Goal: Information Seeking & Learning: Check status

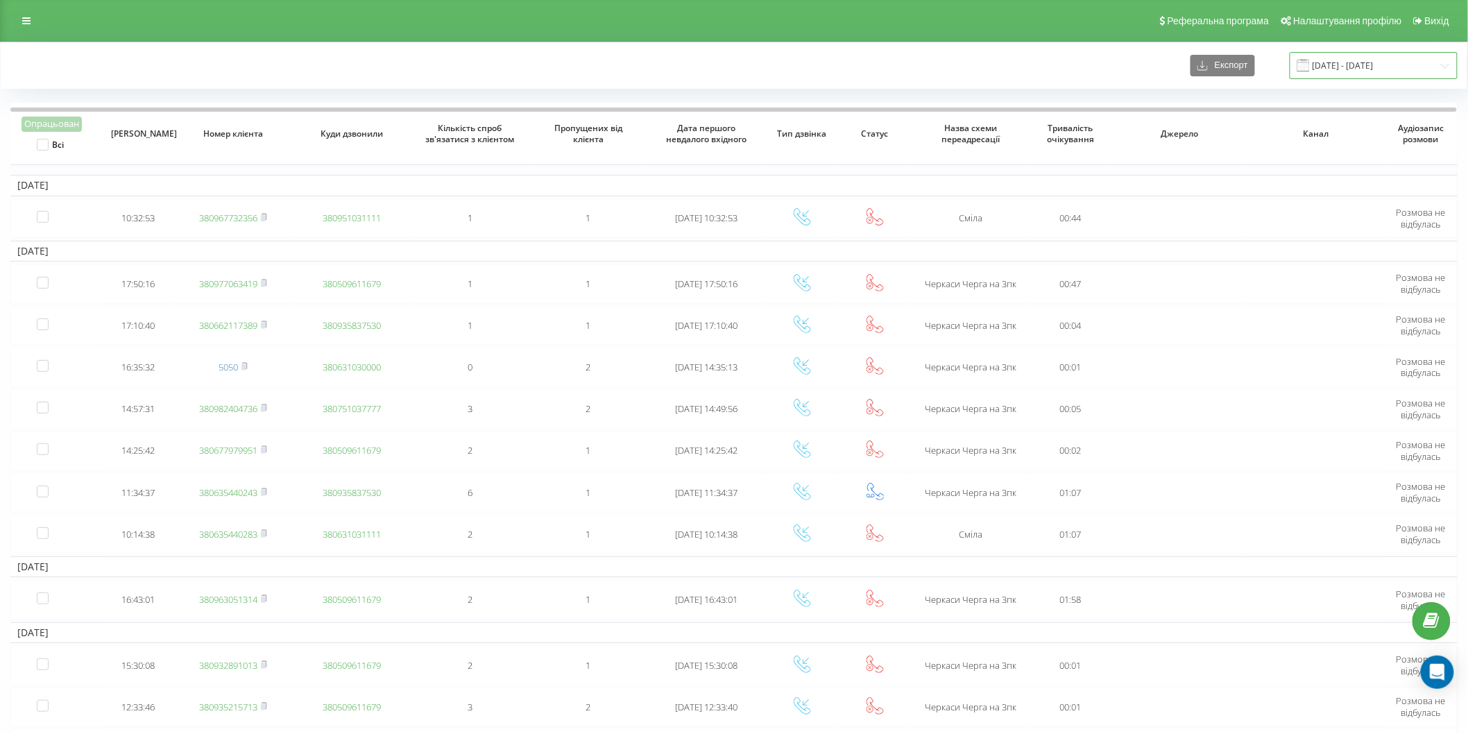
click at [1341, 68] on input "06.10.2024 - 06.11.2024" at bounding box center [1374, 65] width 168 height 27
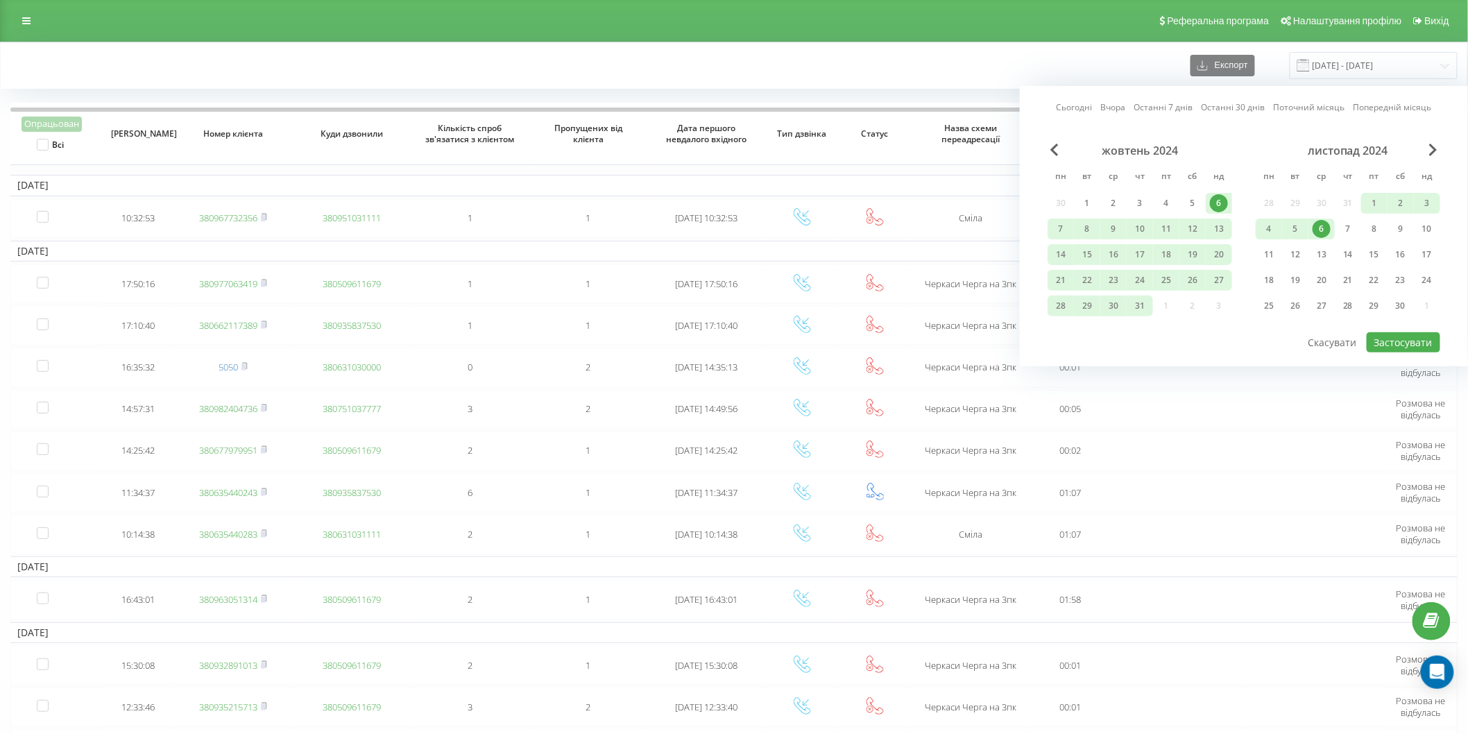
click at [1083, 101] on link "Сьогодні" at bounding box center [1075, 107] width 36 height 13
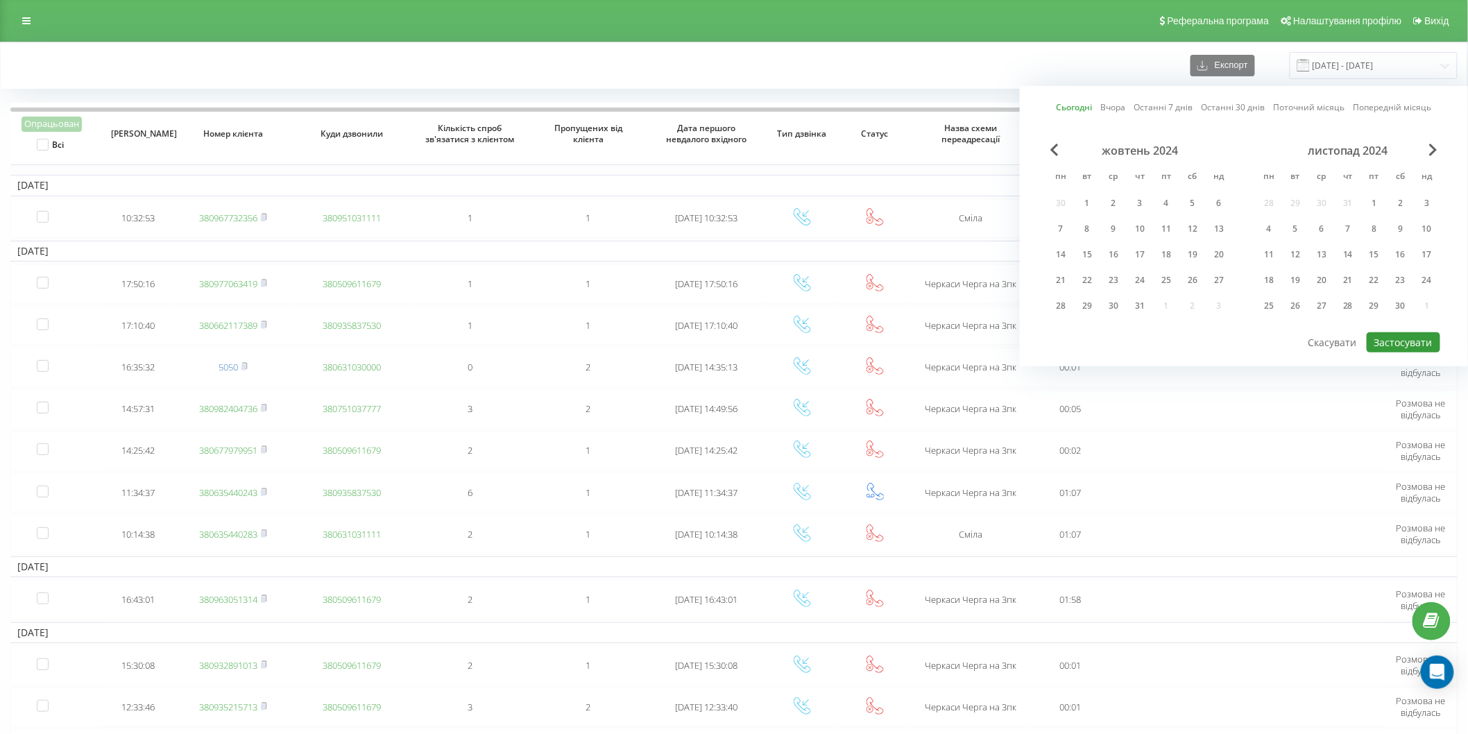
click at [1427, 334] on button "Застосувати" at bounding box center [1404, 342] width 74 height 20
type input "[DATE] - [DATE]"
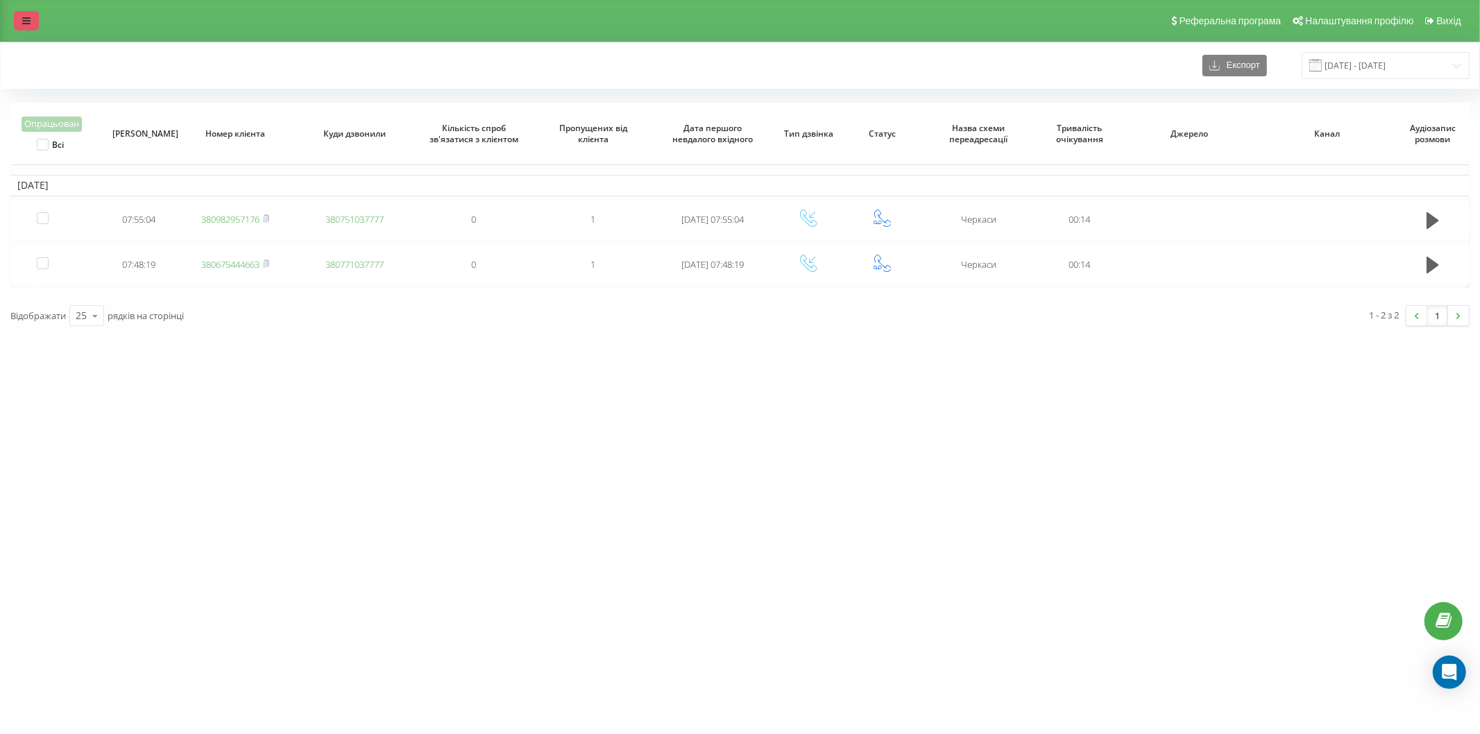
click at [19, 17] on link at bounding box center [26, 20] width 25 height 19
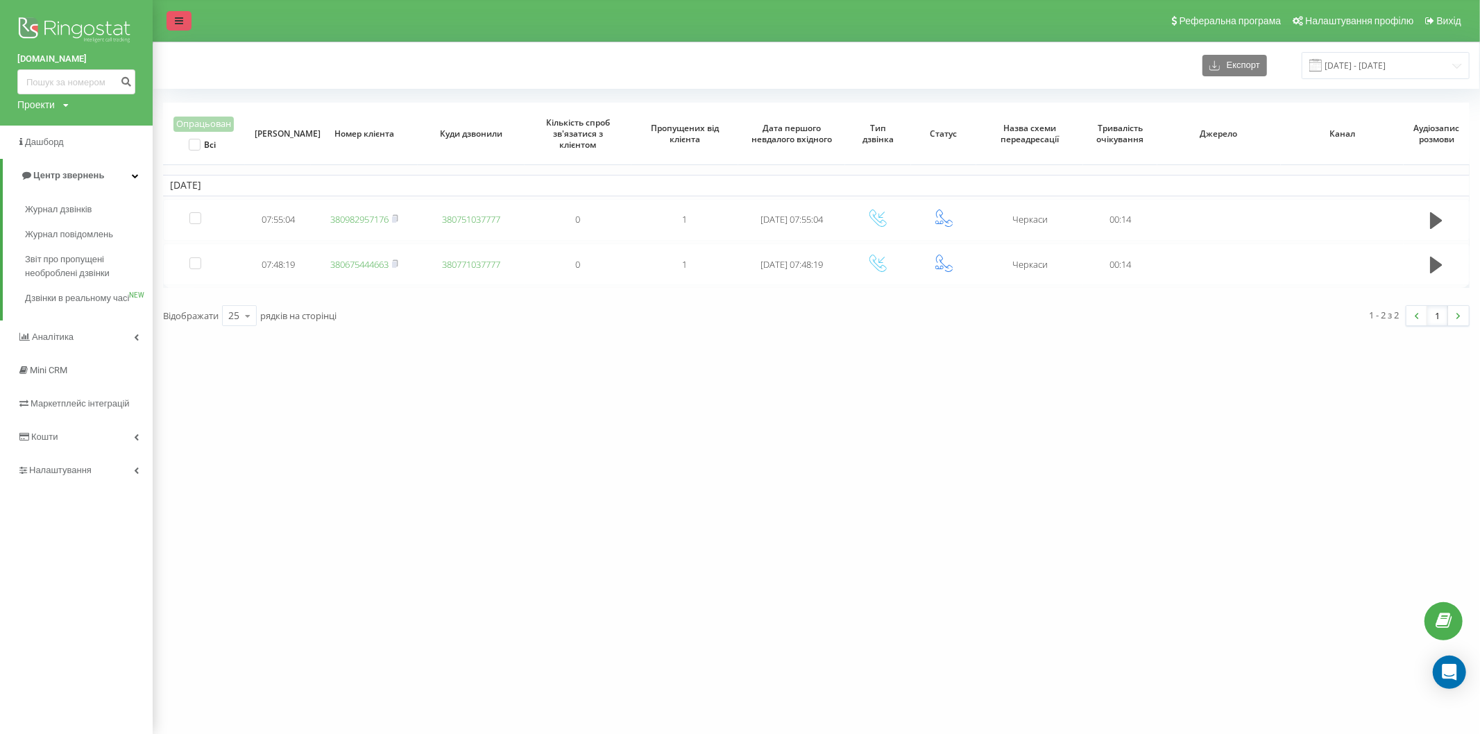
click at [188, 24] on link at bounding box center [179, 20] width 25 height 19
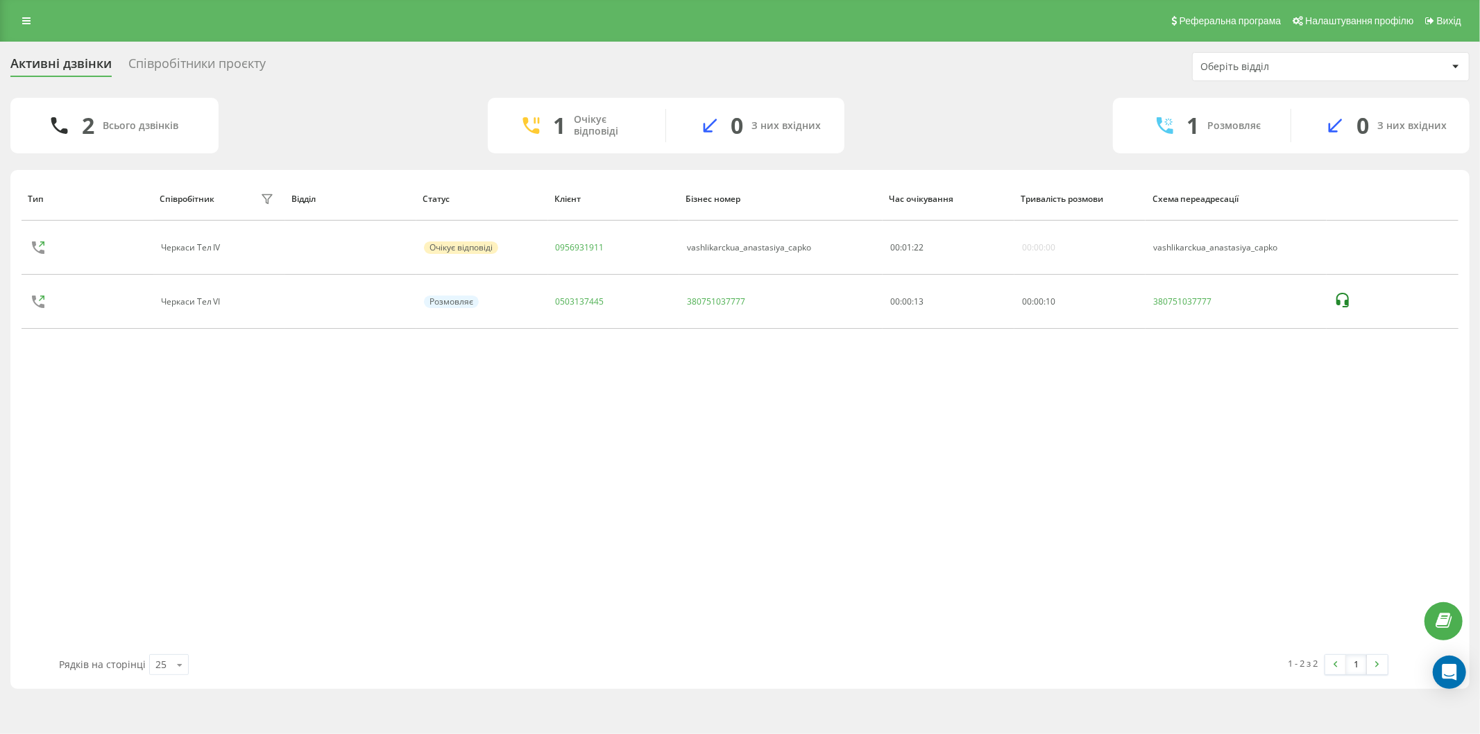
click at [206, 451] on div "Тип Співробітник фільтру Відділ Статус Клієнт Бізнес номер Час очікування Трива…" at bounding box center [740, 415] width 1437 height 477
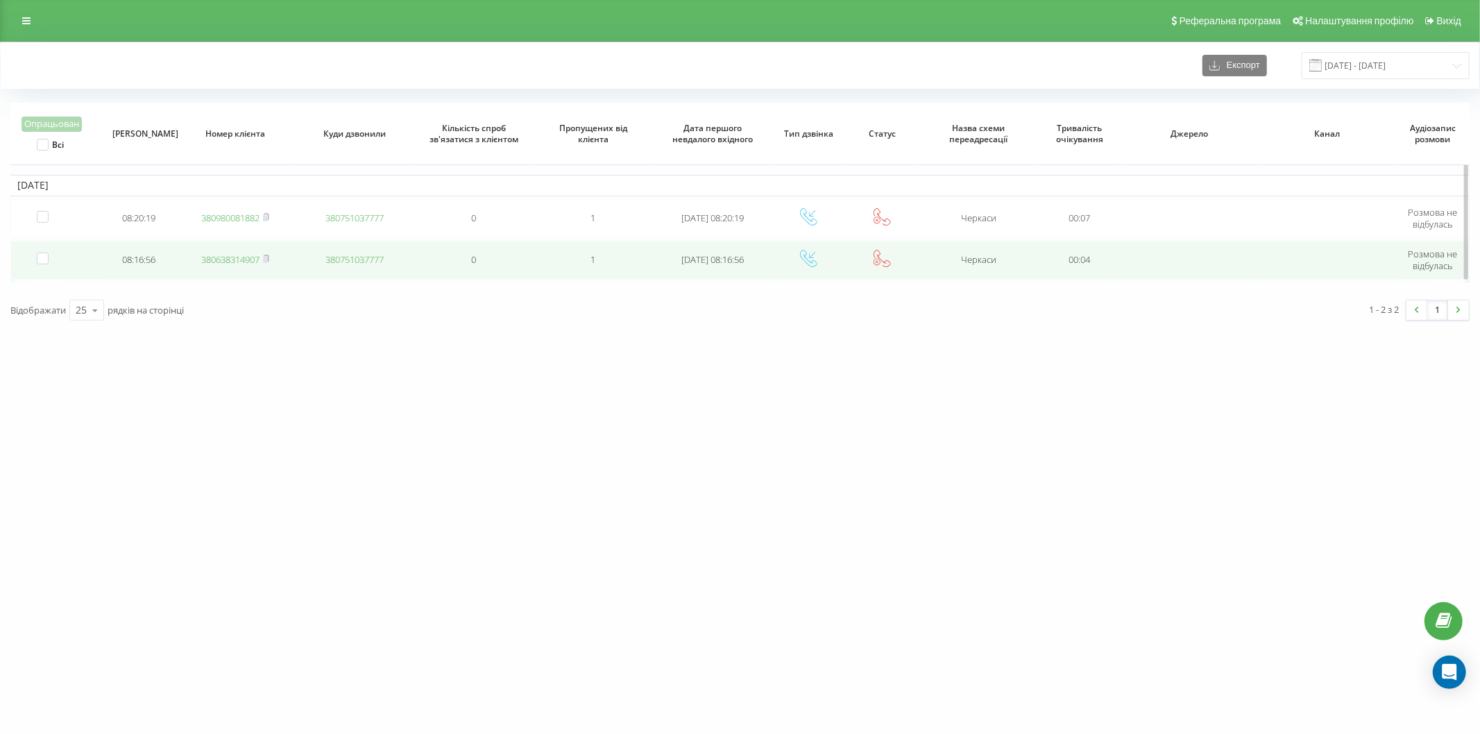
click at [244, 261] on link "380638314907" at bounding box center [230, 259] width 58 height 12
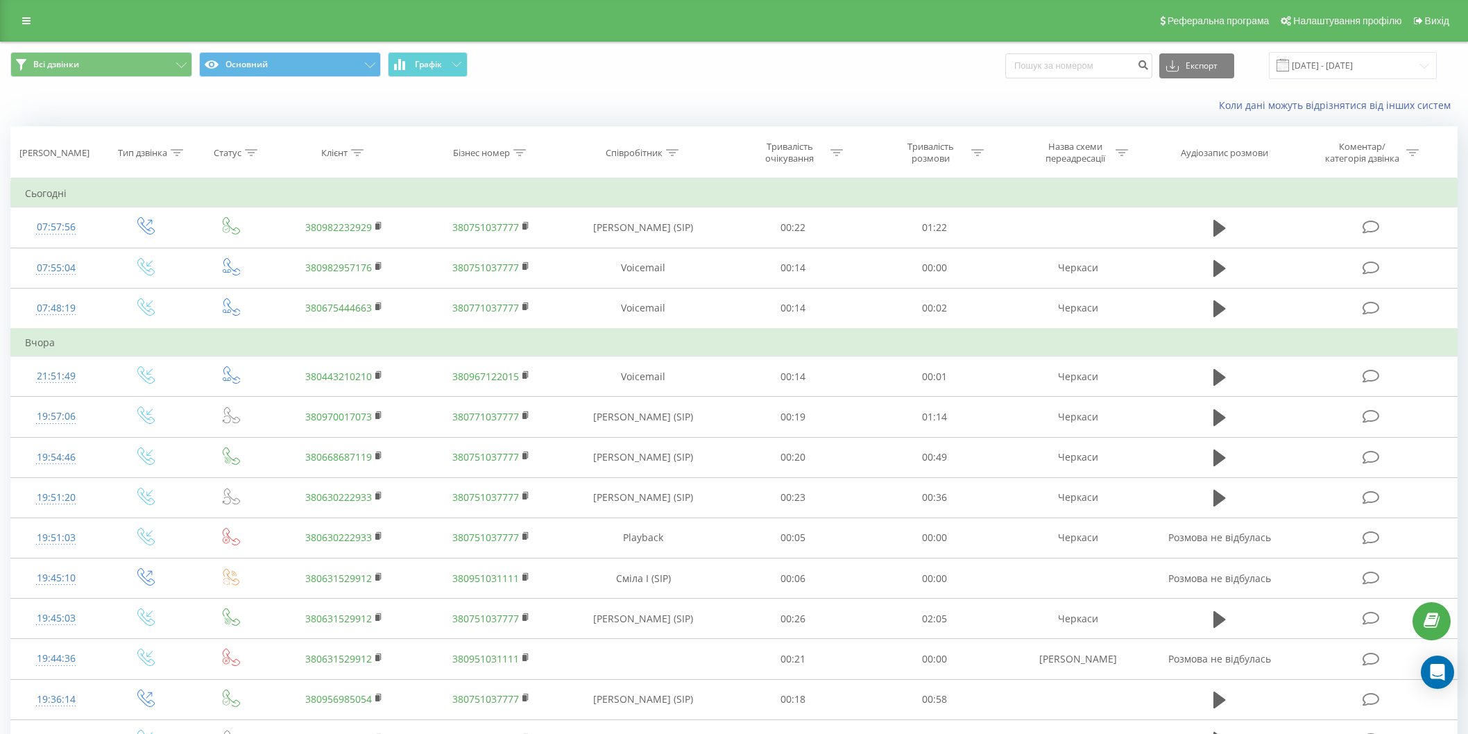
click at [1029, 75] on input at bounding box center [1079, 65] width 147 height 25
type input "0677880938"
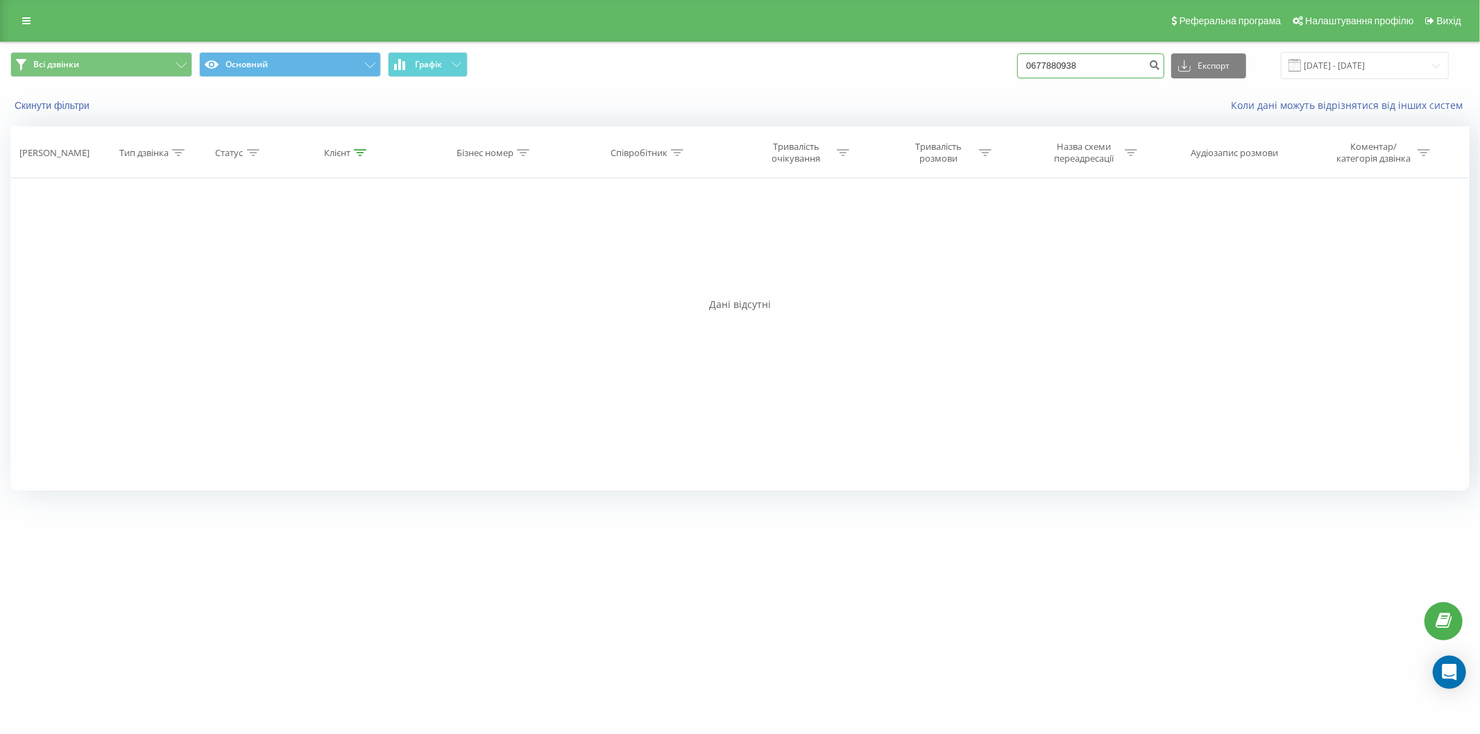
drag, startPoint x: 1146, startPoint y: 59, endPoint x: 975, endPoint y: 67, distance: 171.6
click at [975, 67] on div "Всі дзвінки Основний Графік 0677880938 Експорт .csv .xls .xlsx 23.06.2025 - 23.…" at bounding box center [739, 65] width 1459 height 27
paste input "0930997989"
type input "0930997989"
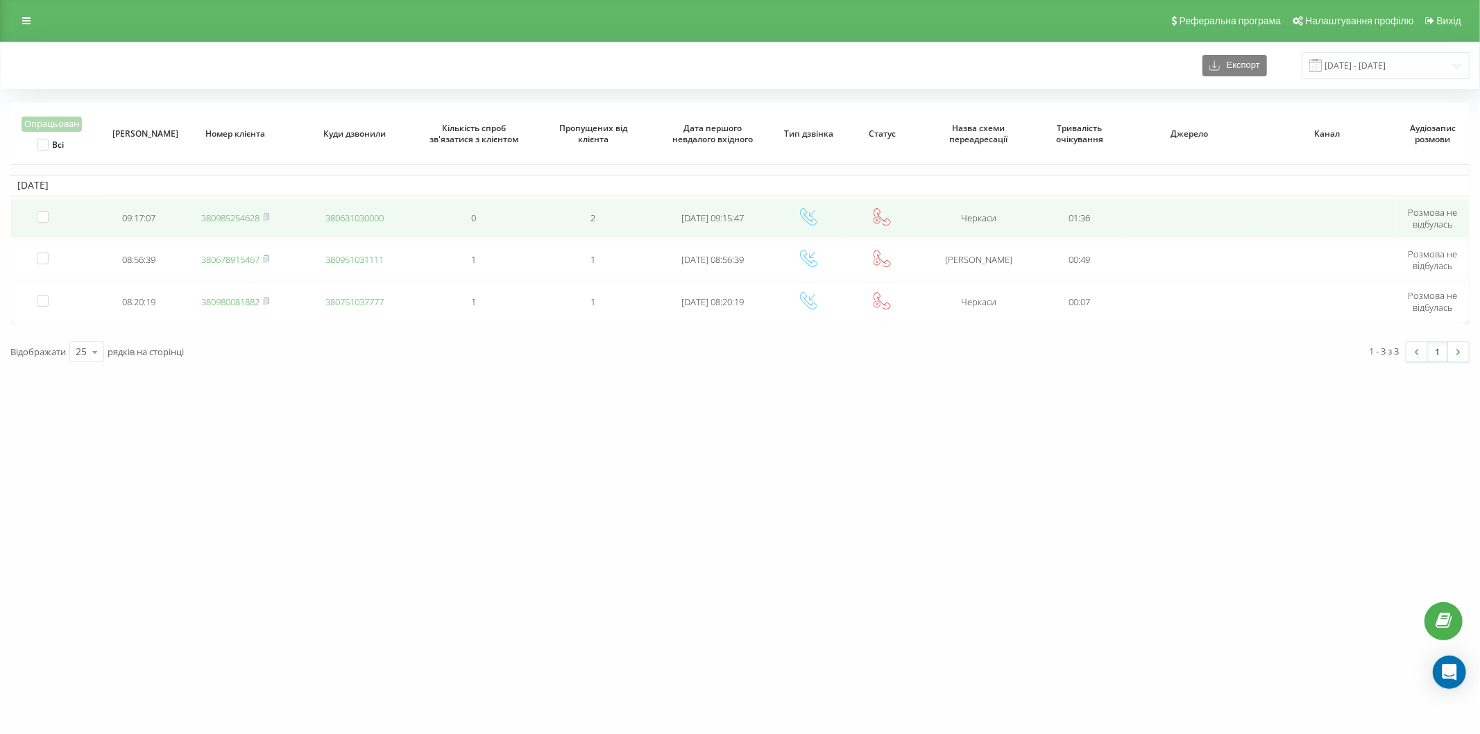
click at [237, 218] on link "380985254628" at bounding box center [230, 218] width 58 height 12
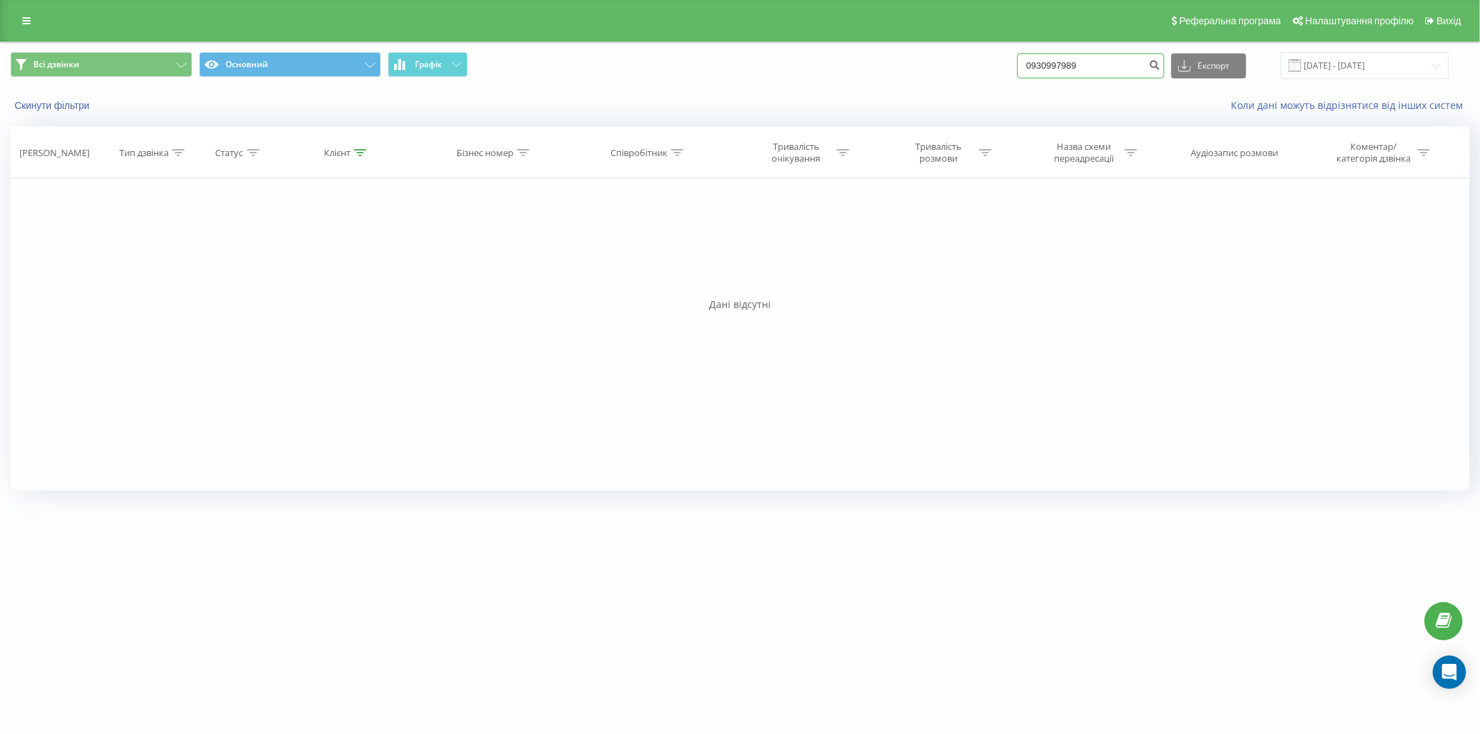
drag, startPoint x: 0, startPoint y: 0, endPoint x: 851, endPoint y: 85, distance: 855.7
click at [851, 85] on div "Всі дзвінки Основний Графік 0930997989 Експорт .csv .xls .xlsx 23.06.2025 - 23.…" at bounding box center [740, 65] width 1479 height 46
paste input "0934693177"
type input "0934693177"
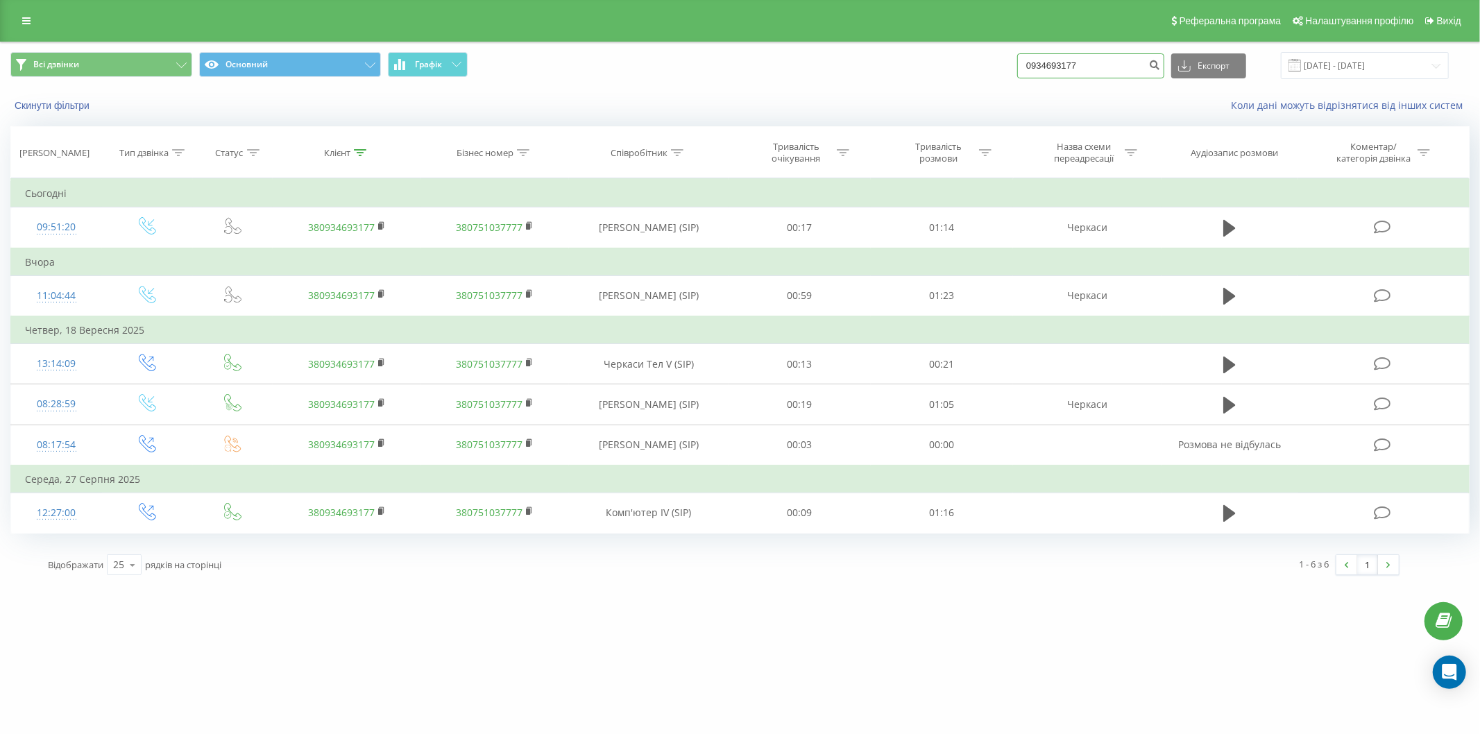
drag, startPoint x: 1108, startPoint y: 61, endPoint x: 983, endPoint y: 70, distance: 125.2
click at [990, 67] on div "Всі дзвінки Основний Графік 0934693177 Експорт .csv .xls .xlsx 23.06.2025 - 23.…" at bounding box center [739, 65] width 1459 height 27
paste input "0930619747"
type input "0930619747"
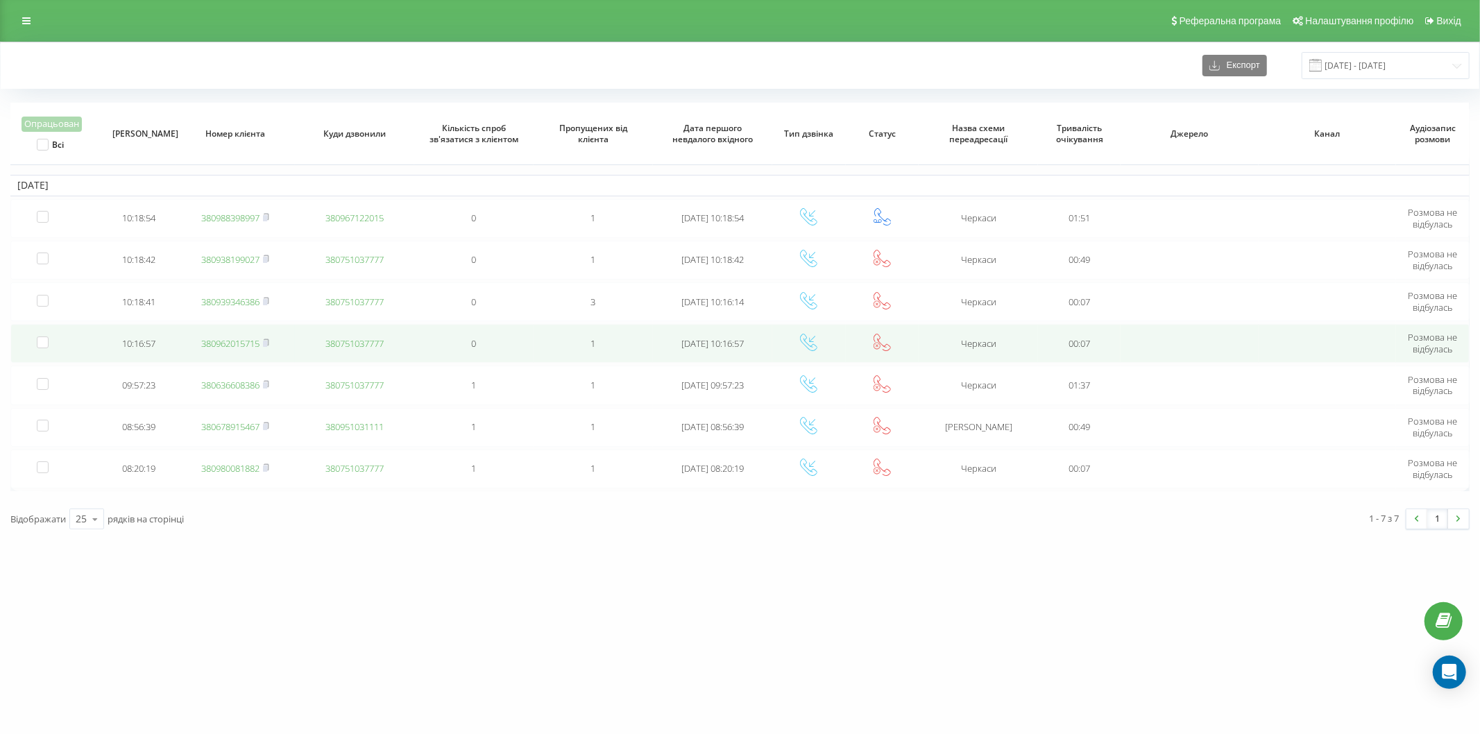
click at [244, 343] on link "380962015715" at bounding box center [230, 343] width 58 height 12
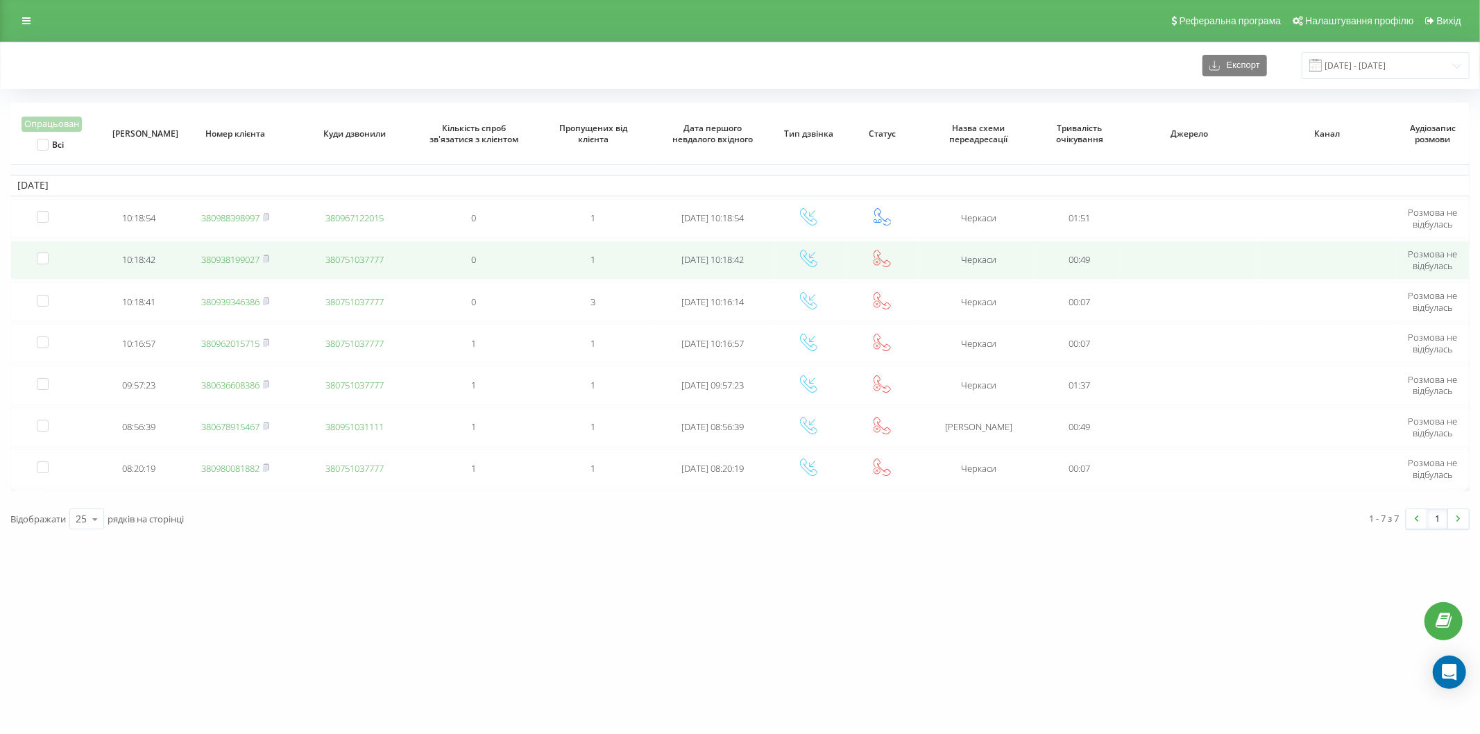
click at [244, 257] on link "380938199027" at bounding box center [230, 259] width 58 height 12
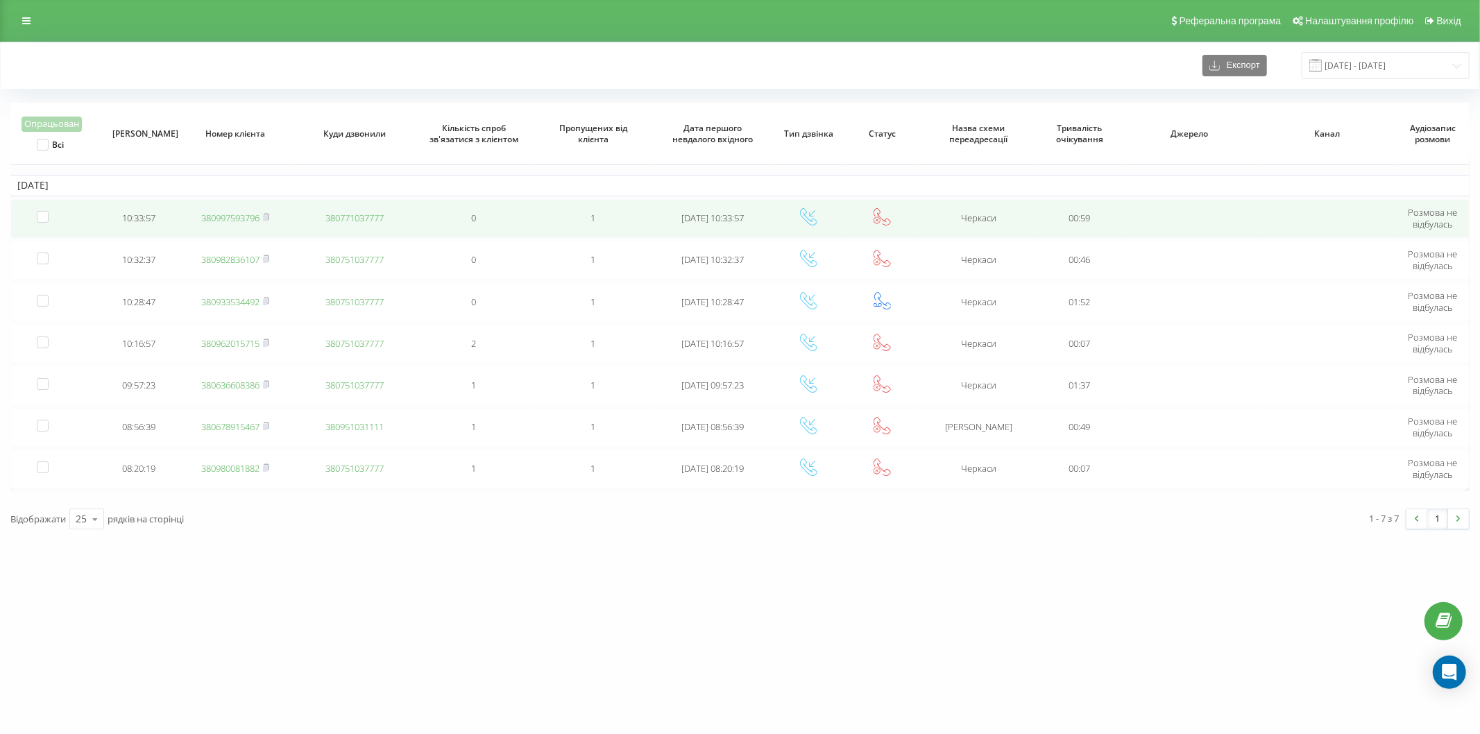
click at [243, 217] on link "380997593796" at bounding box center [230, 218] width 58 height 12
click at [235, 215] on link "380636360073" at bounding box center [230, 219] width 58 height 12
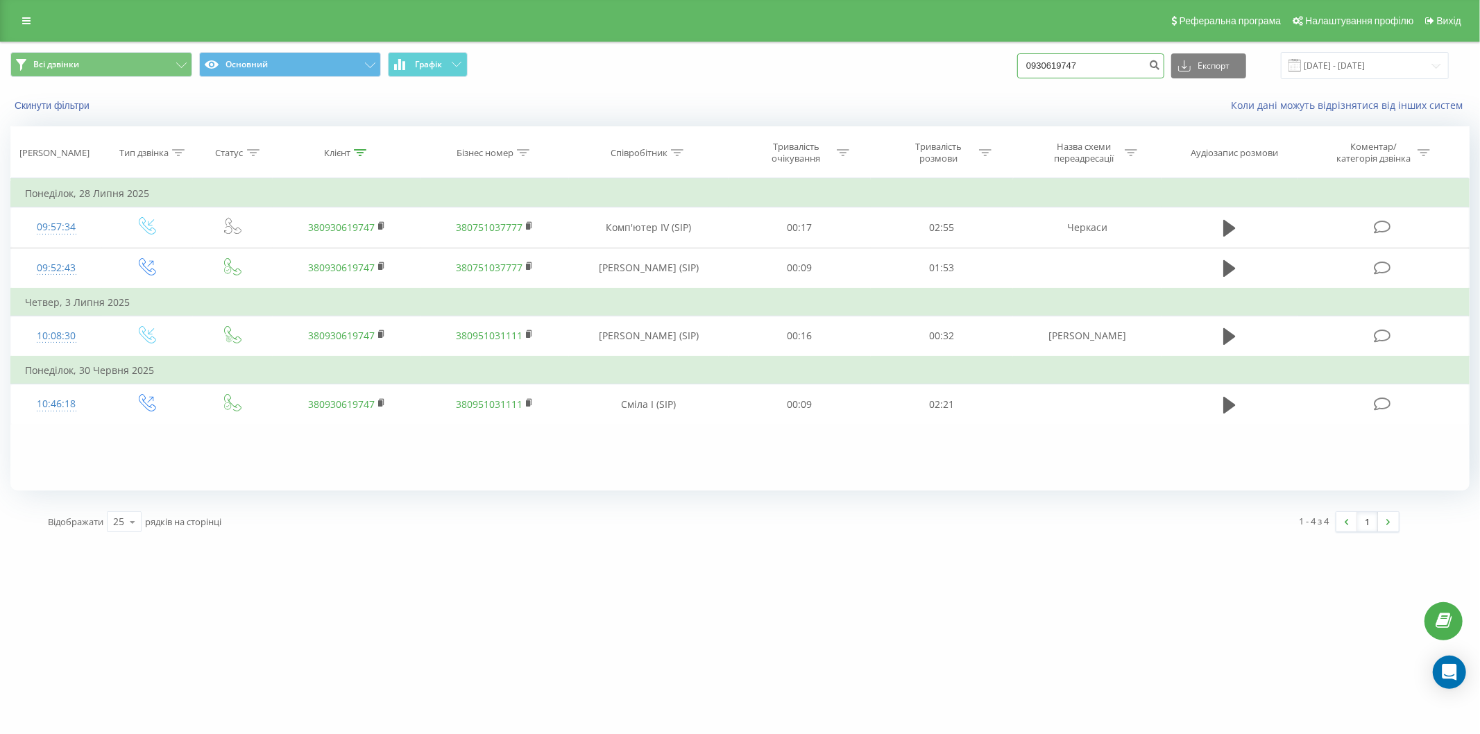
drag, startPoint x: 1062, startPoint y: 60, endPoint x: 1004, endPoint y: 72, distance: 58.9
click at [1004, 72] on div "Всі дзвінки Основний Графік 0930619747 Експорт .csv .xls .xlsx [DATE] - [DATE]" at bounding box center [739, 65] width 1459 height 27
paste input "0982545064"
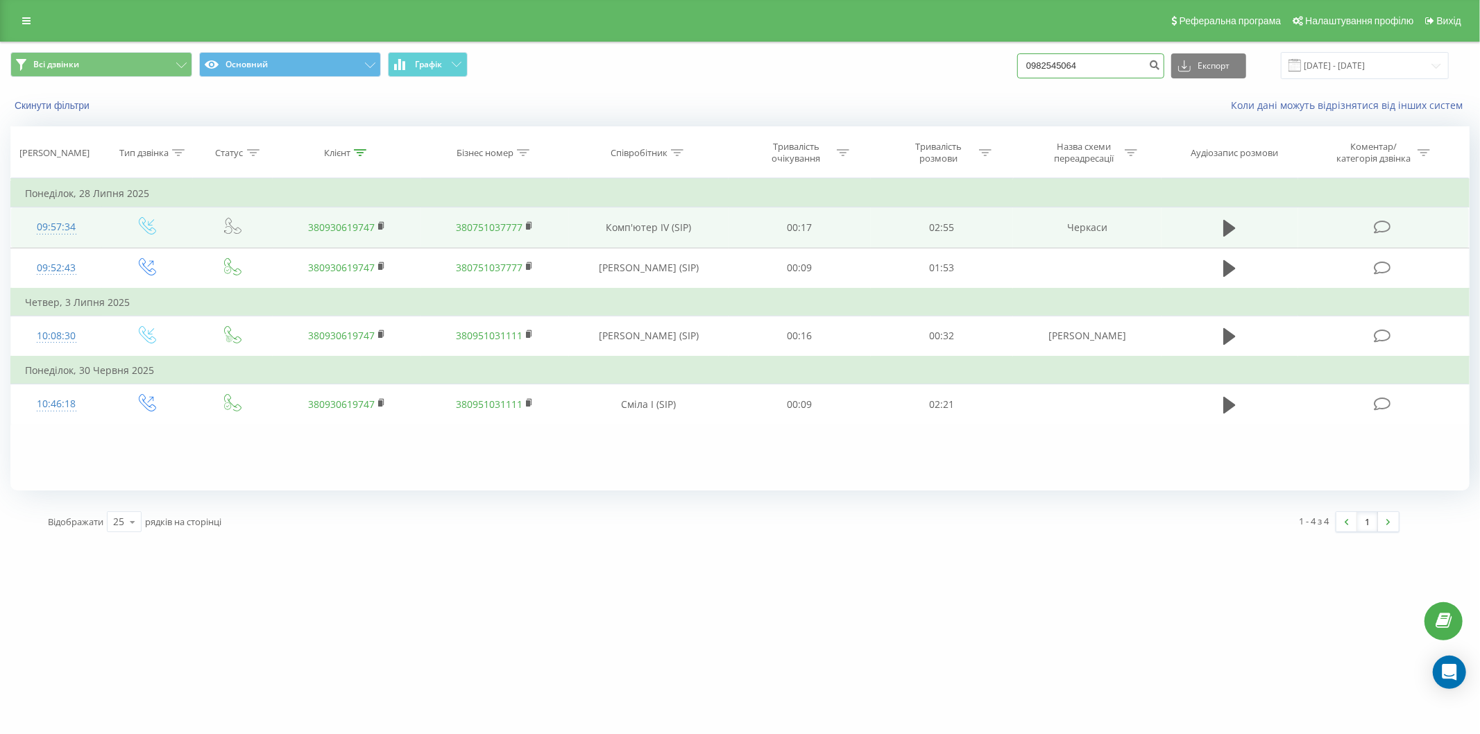
type input "0982545064"
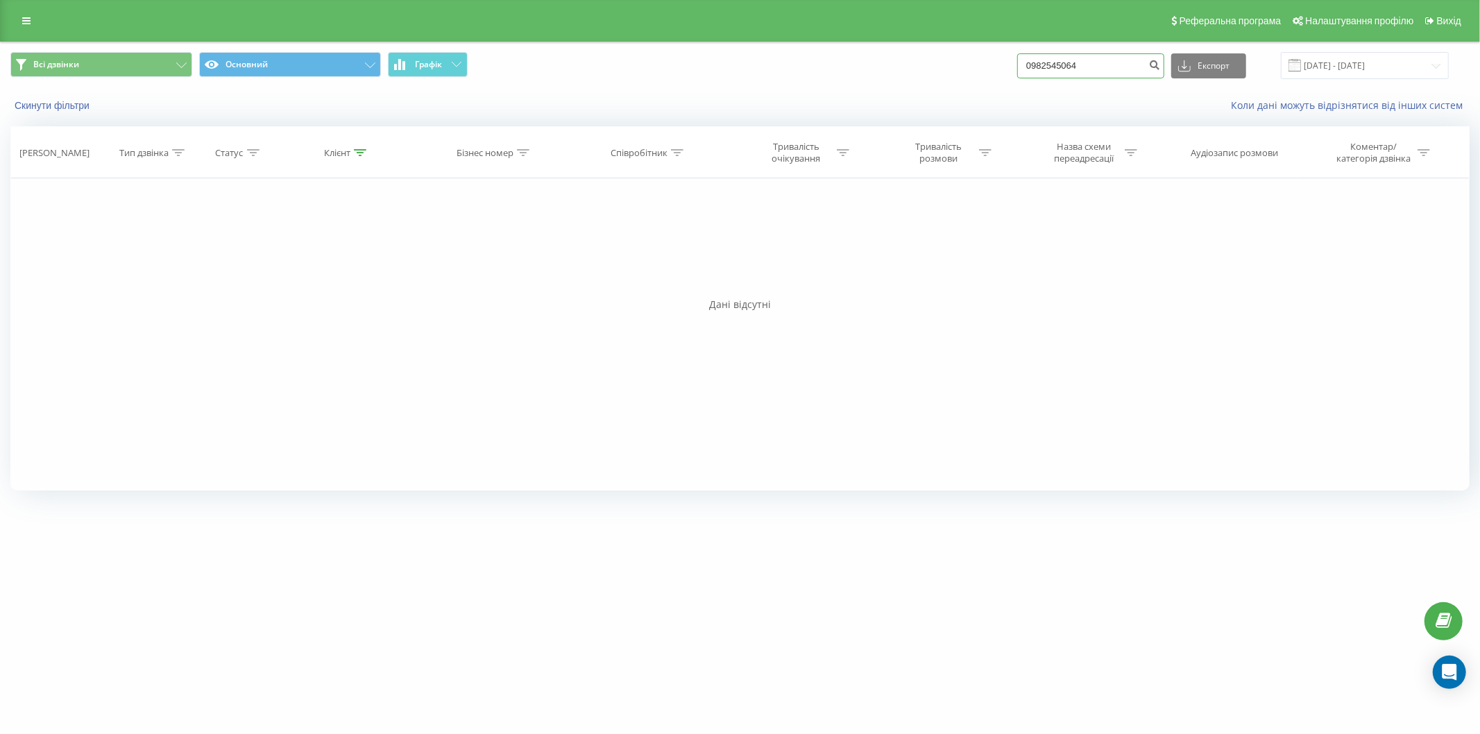
drag, startPoint x: 1126, startPoint y: 71, endPoint x: 907, endPoint y: 86, distance: 219.8
click at [907, 86] on div "Всі дзвінки Основний Графік 0982545064 Експорт .csv .xls .xlsx 23.06.2025 - 23.…" at bounding box center [740, 65] width 1479 height 46
paste input "0989040495"
type input "0989040495"
drag, startPoint x: 1124, startPoint y: 51, endPoint x: 1038, endPoint y: 65, distance: 87.2
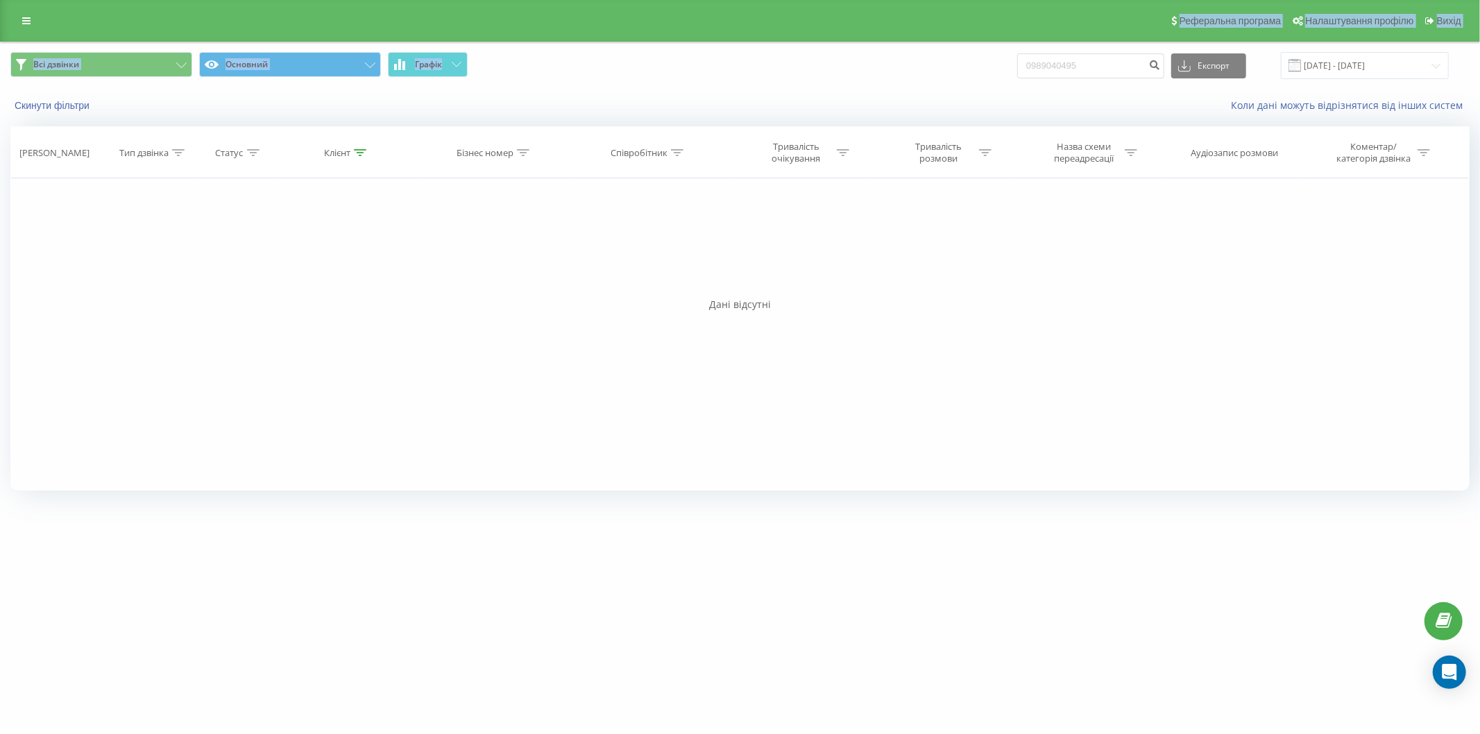
click at [1010, 63] on div "Реферальна програма Налаштування профілю Вихід Всі дзвінки Основний Графік 0989…" at bounding box center [740, 251] width 1480 height 502
drag, startPoint x: 1101, startPoint y: 67, endPoint x: 978, endPoint y: 69, distance: 122.2
click at [978, 69] on div "Всі дзвінки Основний Графік 0989040495 Експорт .csv .xls .xlsx [DATE] - [DATE]" at bounding box center [739, 65] width 1459 height 27
drag, startPoint x: 1107, startPoint y: 70, endPoint x: 1105, endPoint y: 88, distance: 18.1
drag, startPoint x: 1105, startPoint y: 88, endPoint x: 1058, endPoint y: 45, distance: 63.9
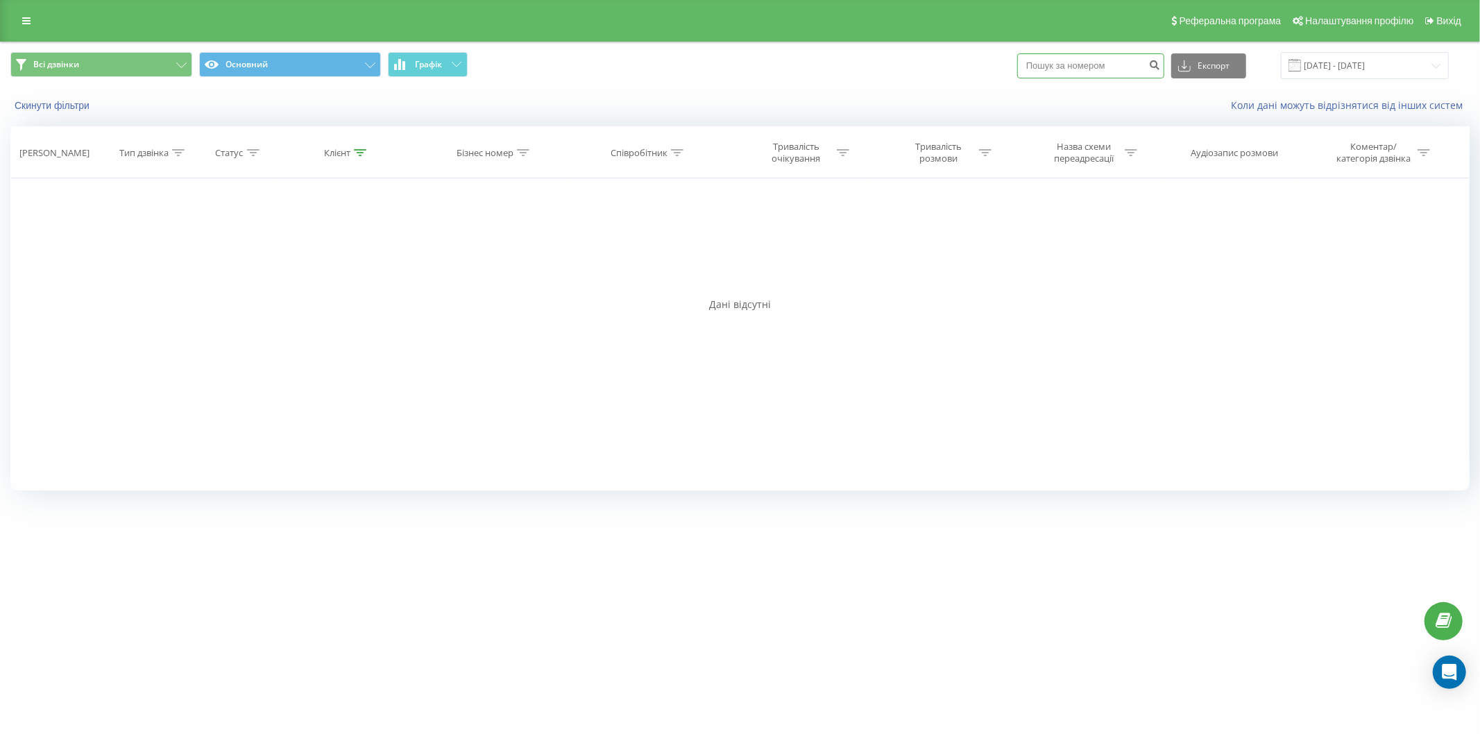
paste input "0730730190"
type input "0730730190"
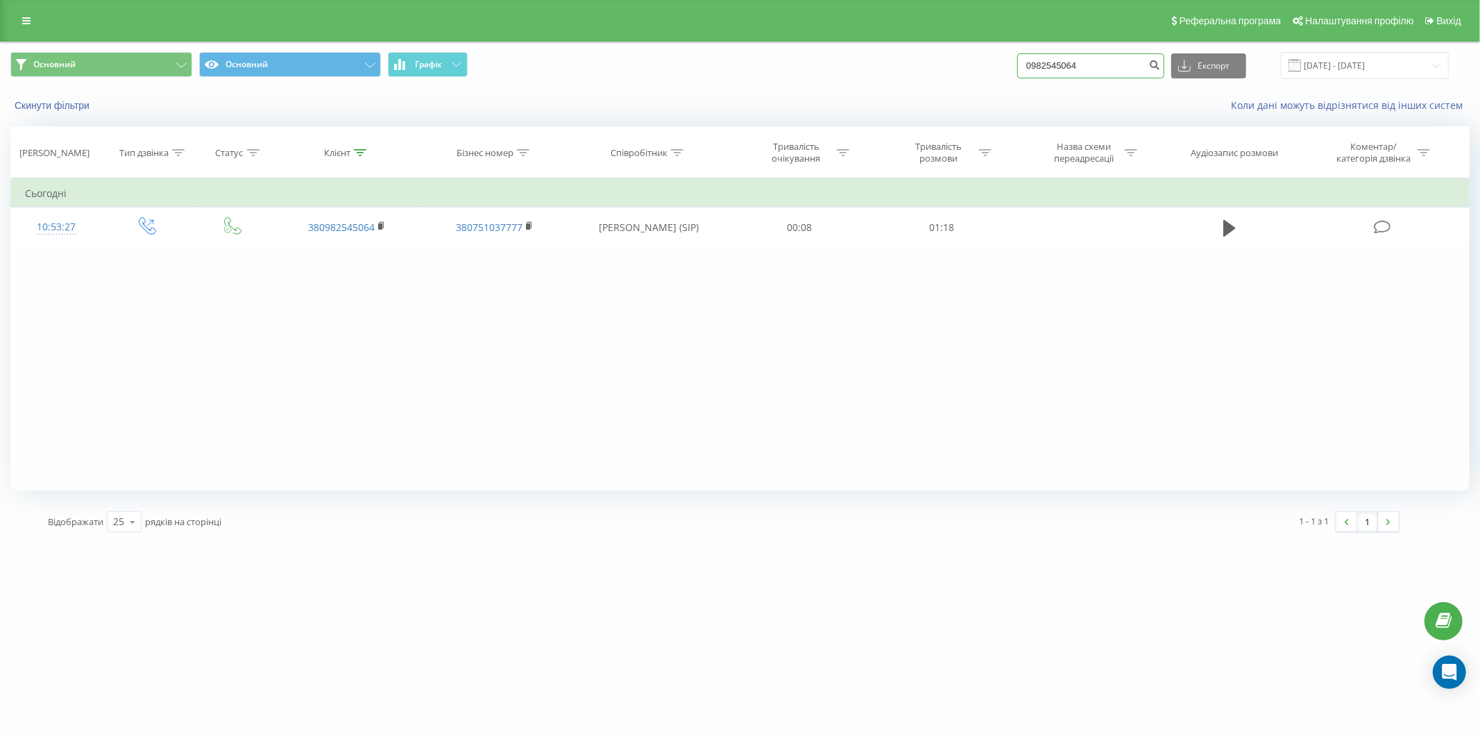
drag, startPoint x: 1112, startPoint y: 58, endPoint x: 879, endPoint y: 70, distance: 233.5
click at [879, 70] on div "Основний Основний Графік 0982545064 Експорт .csv .xls .xlsx 23.06.2025 - 23.09.…" at bounding box center [739, 65] width 1459 height 27
drag, startPoint x: 1073, startPoint y: 51, endPoint x: 1055, endPoint y: 65, distance: 22.2
paste input "0730730190"
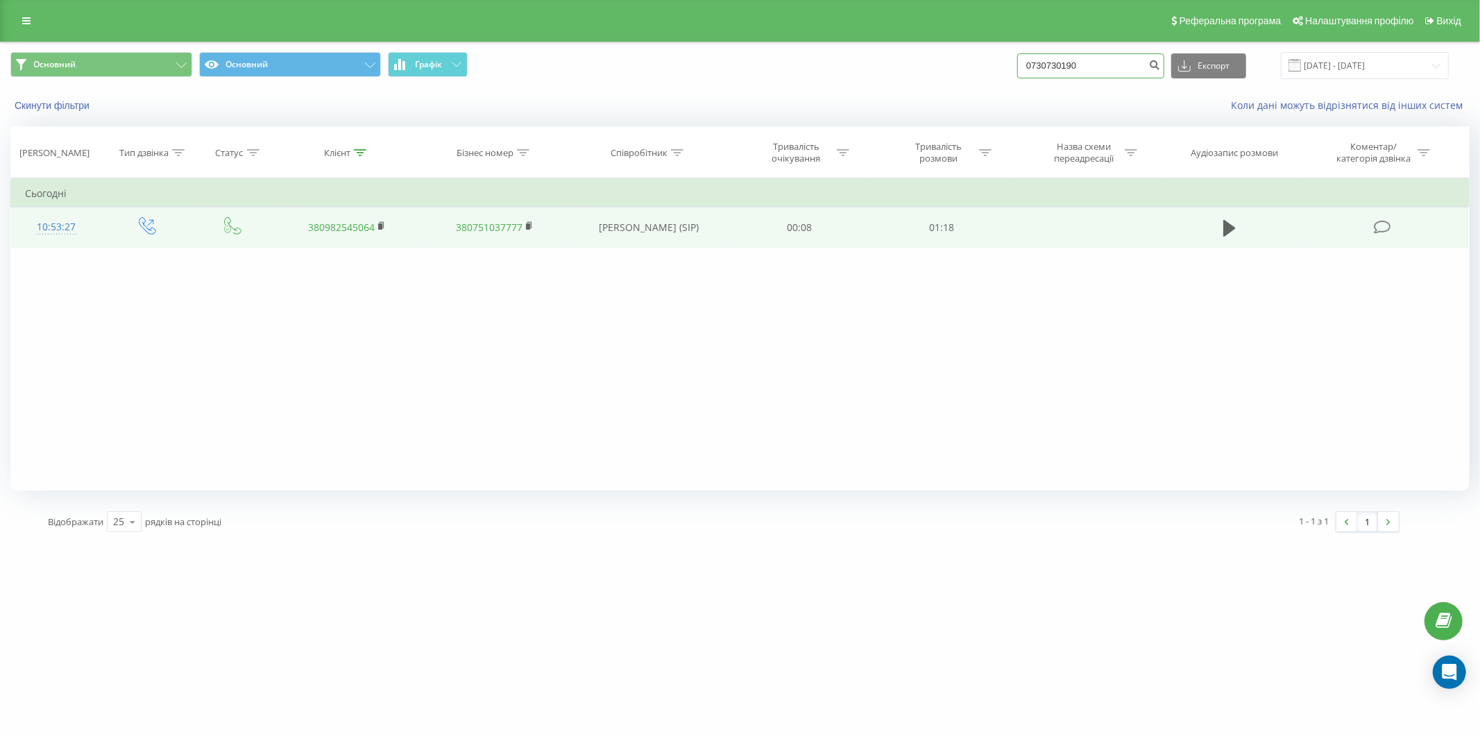
type input "0730730190"
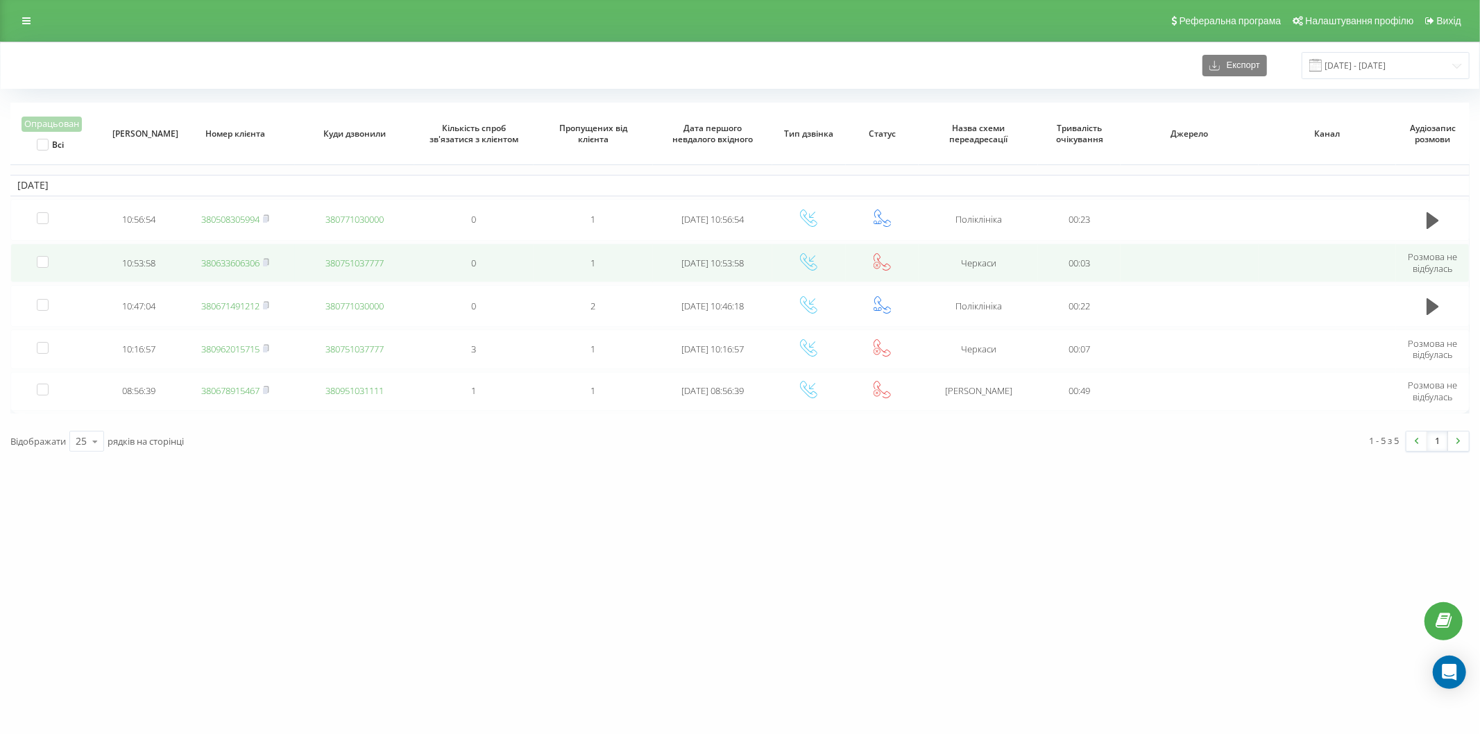
click at [253, 258] on link "380633606306" at bounding box center [230, 263] width 58 height 12
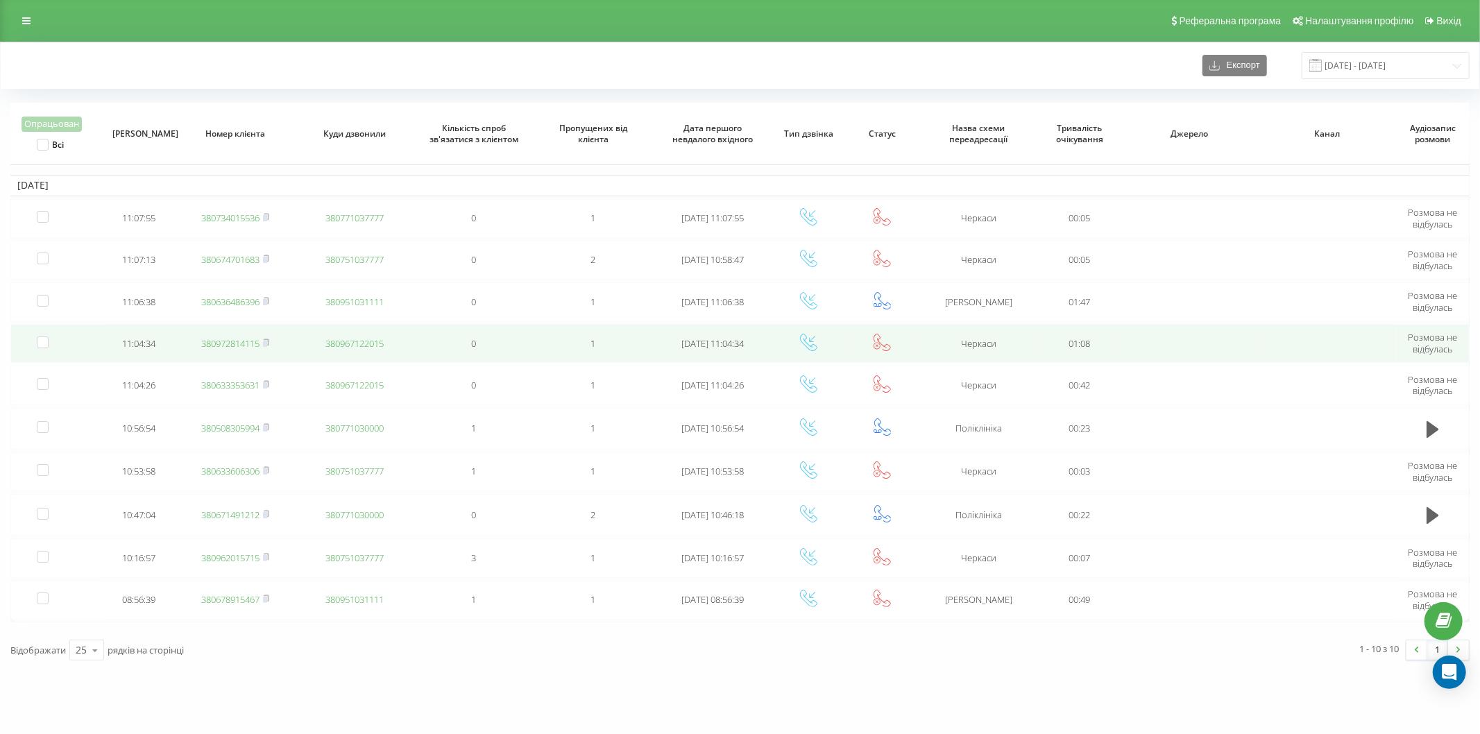
click at [255, 339] on link "380972814115" at bounding box center [230, 343] width 58 height 12
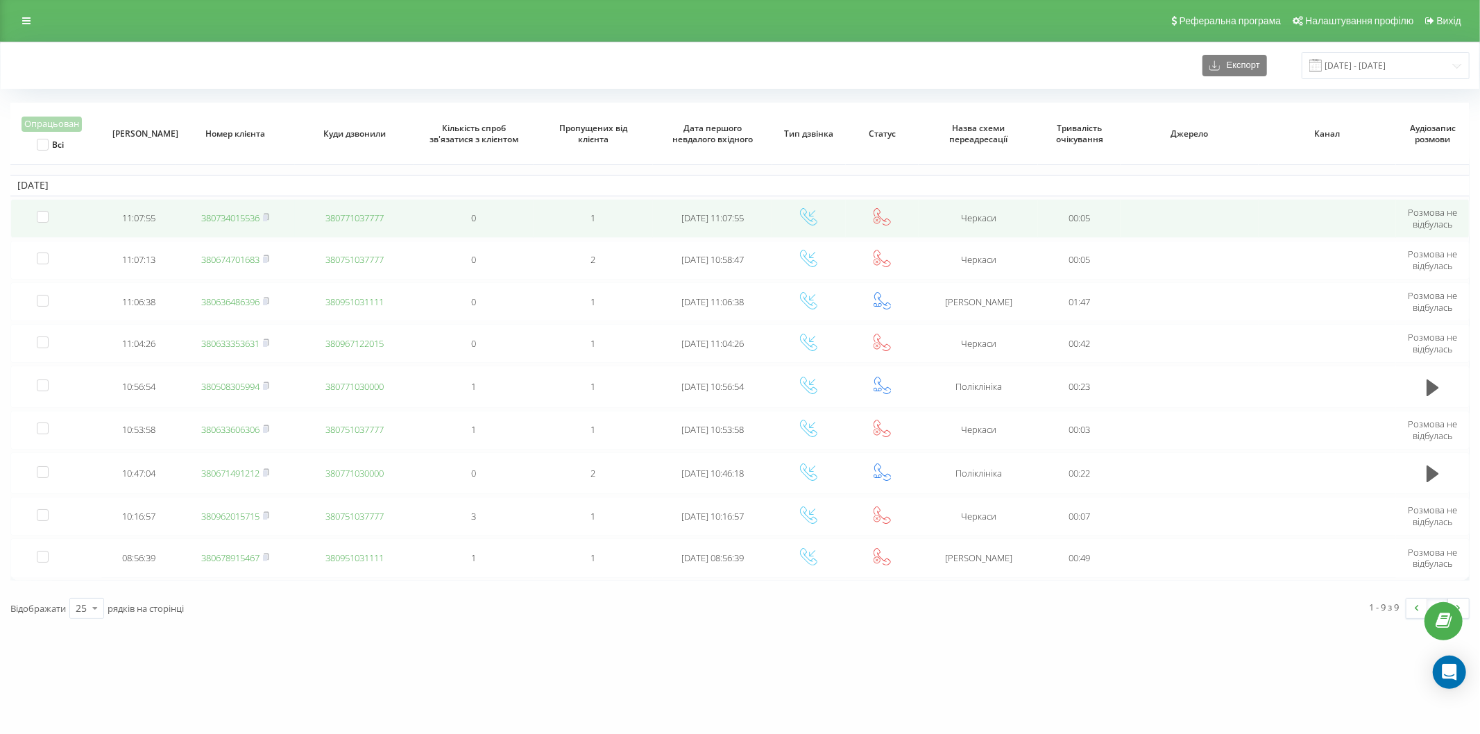
click at [233, 217] on link "380734015536" at bounding box center [230, 218] width 58 height 12
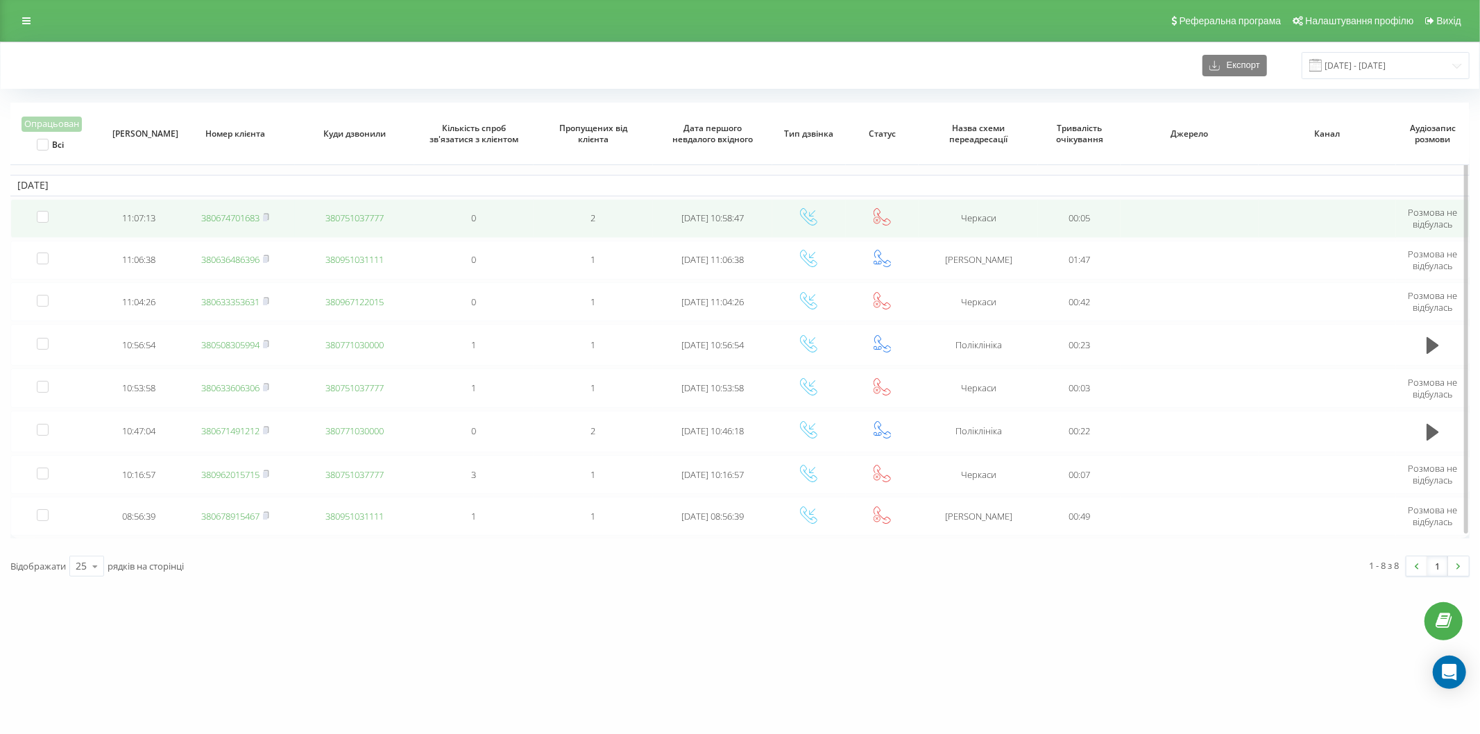
click at [253, 218] on link "380674701683" at bounding box center [230, 218] width 58 height 12
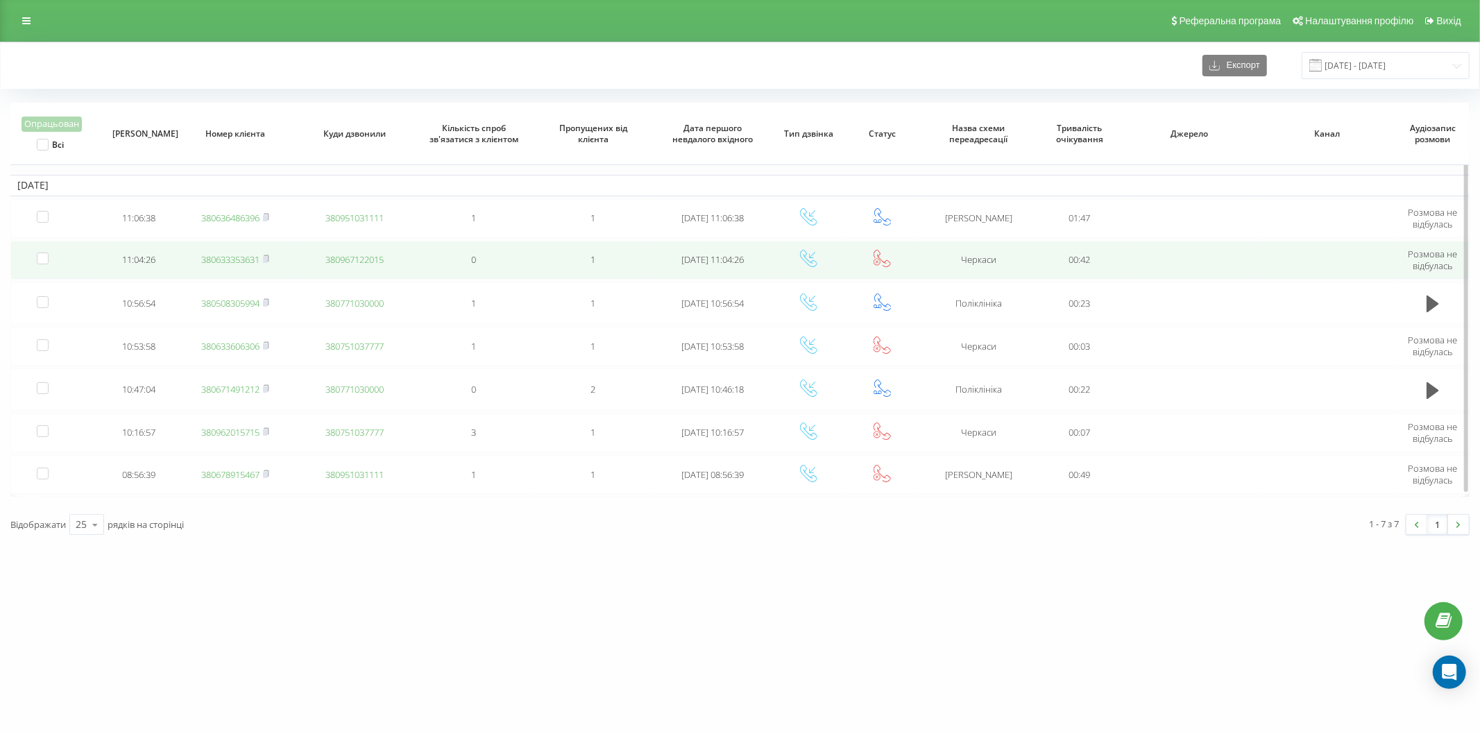
click at [248, 253] on link "380633353631" at bounding box center [230, 259] width 58 height 12
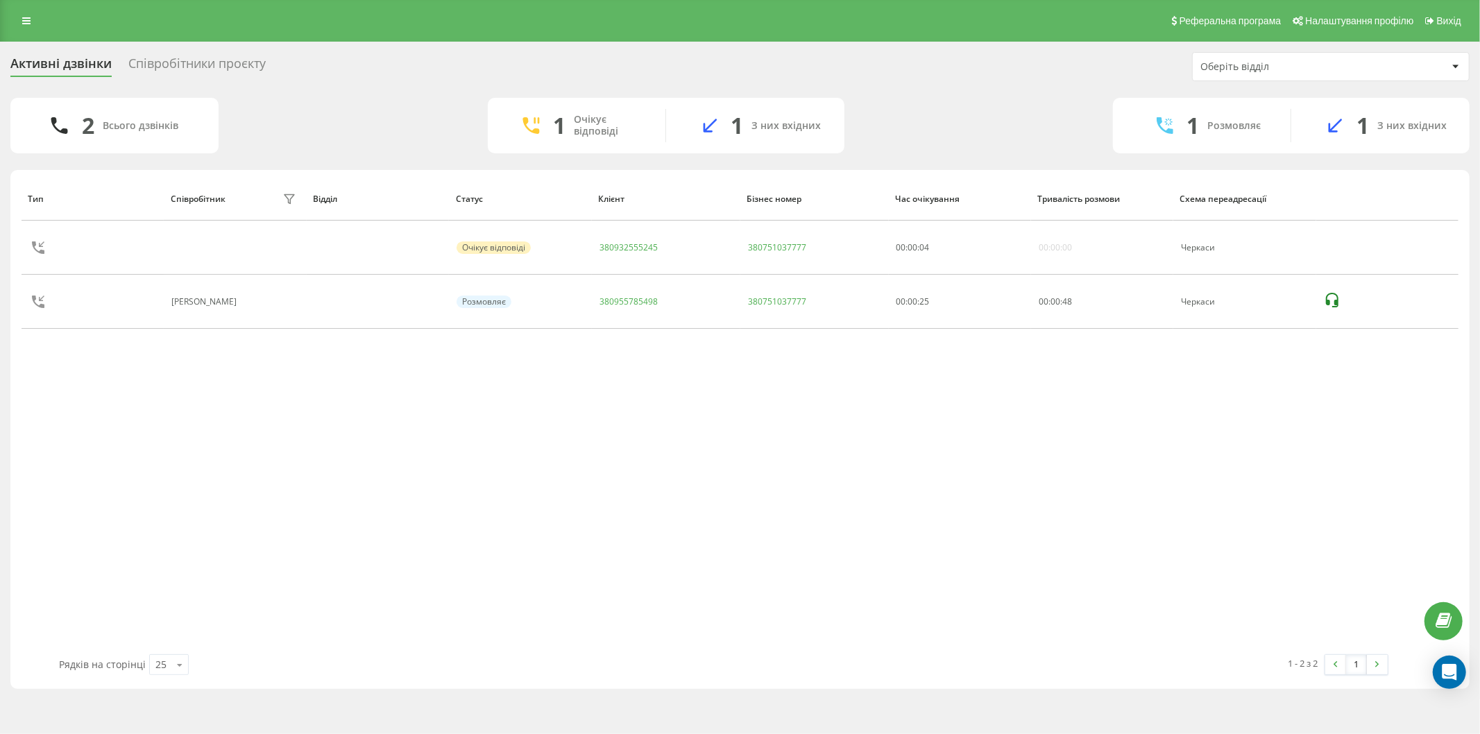
click at [169, 452] on div "Тип Співробітник фільтру Відділ Статус Клієнт Бізнес номер Час очікування Трива…" at bounding box center [740, 415] width 1437 height 477
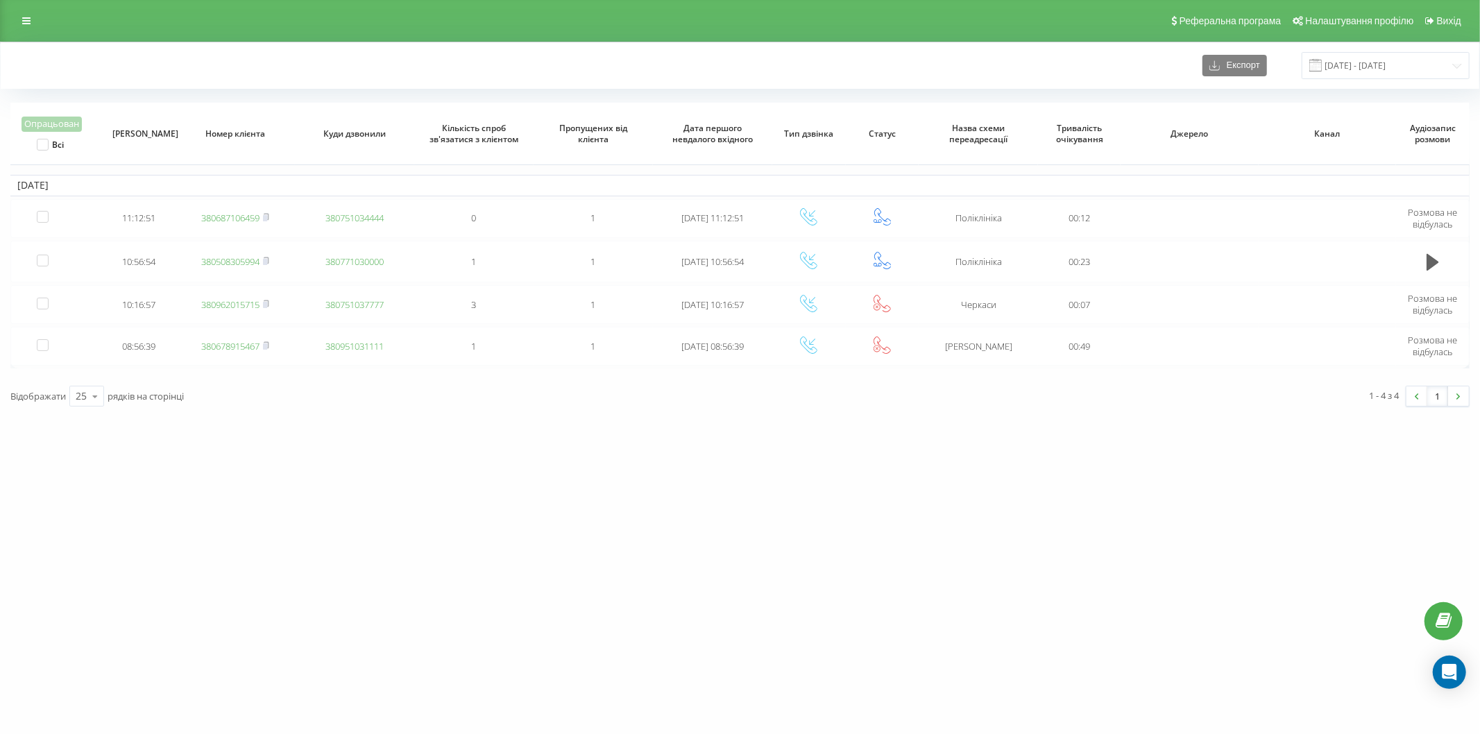
click at [135, 482] on div "vashlikar.ck.ua Проекти vashlikar.ck.ua Дашборд Центр звернень Журнал дзвінків …" at bounding box center [740, 367] width 1480 height 734
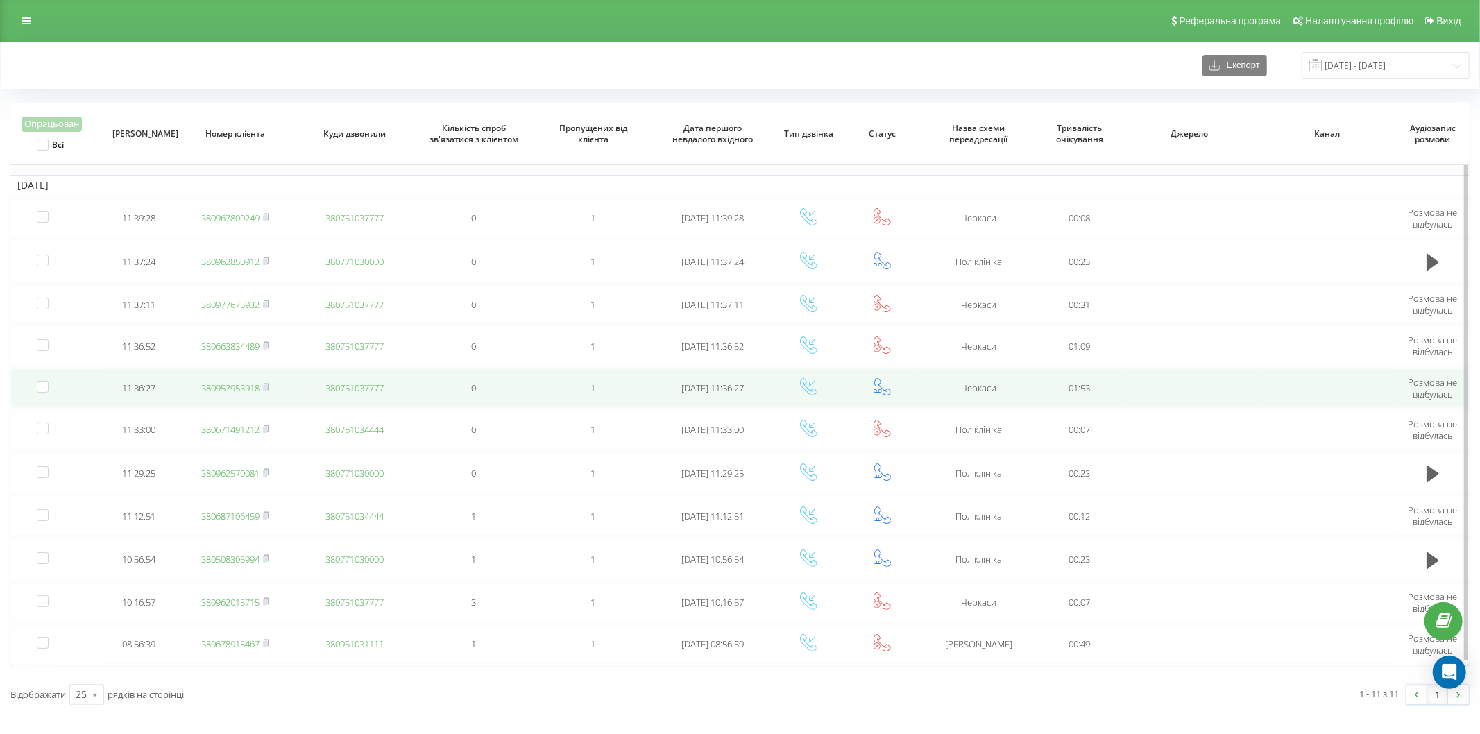
click at [237, 382] on link "380957953918" at bounding box center [230, 388] width 58 height 12
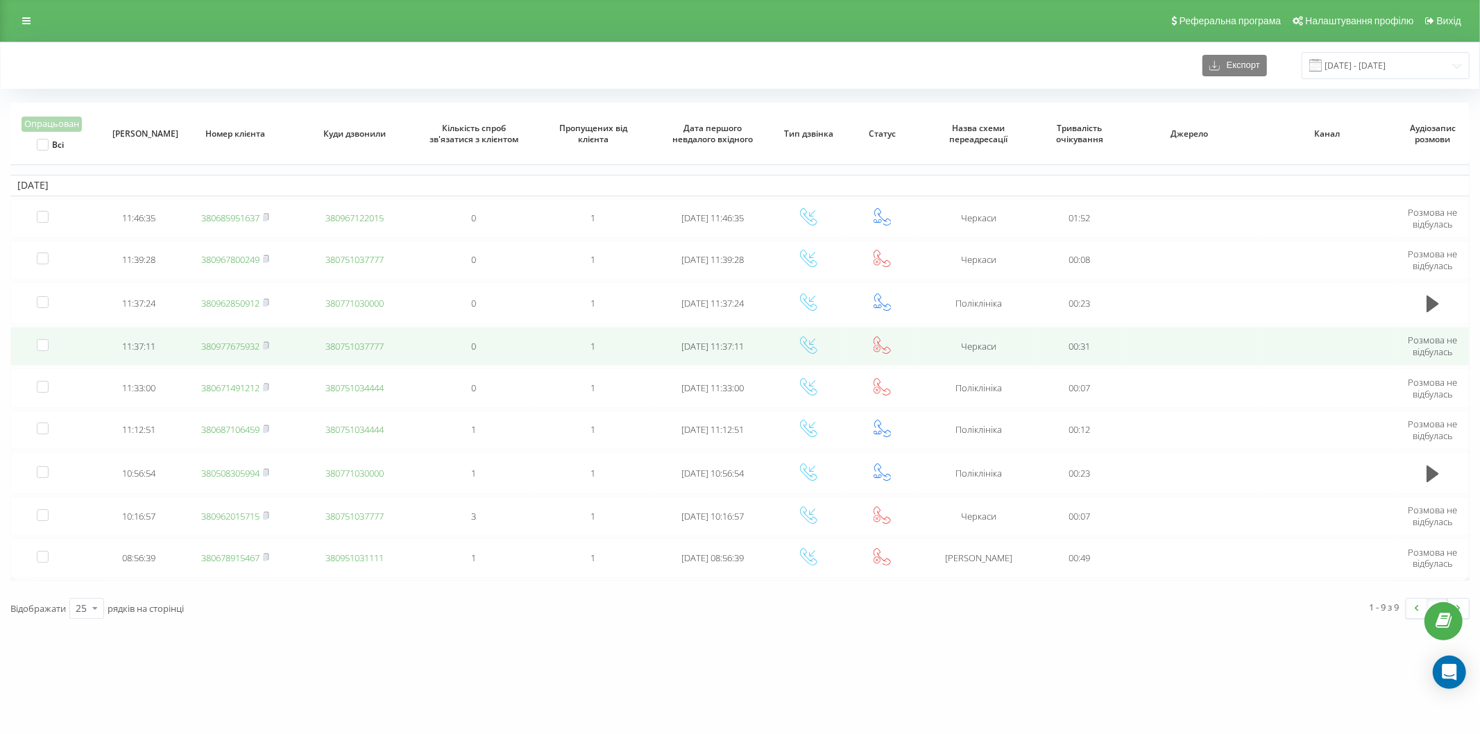
click at [243, 344] on link "380977675932" at bounding box center [230, 346] width 58 height 12
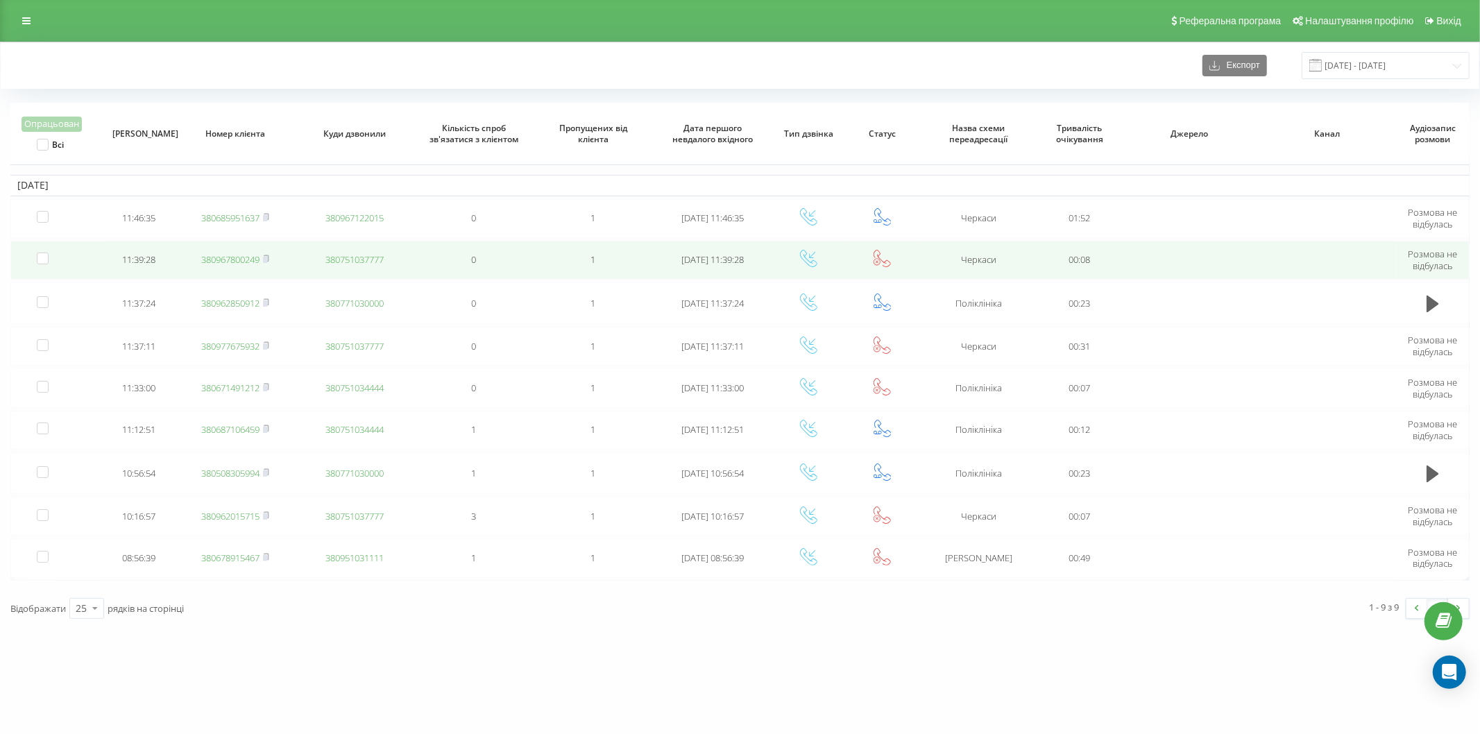
click at [250, 260] on link "380967800249" at bounding box center [230, 259] width 58 height 12
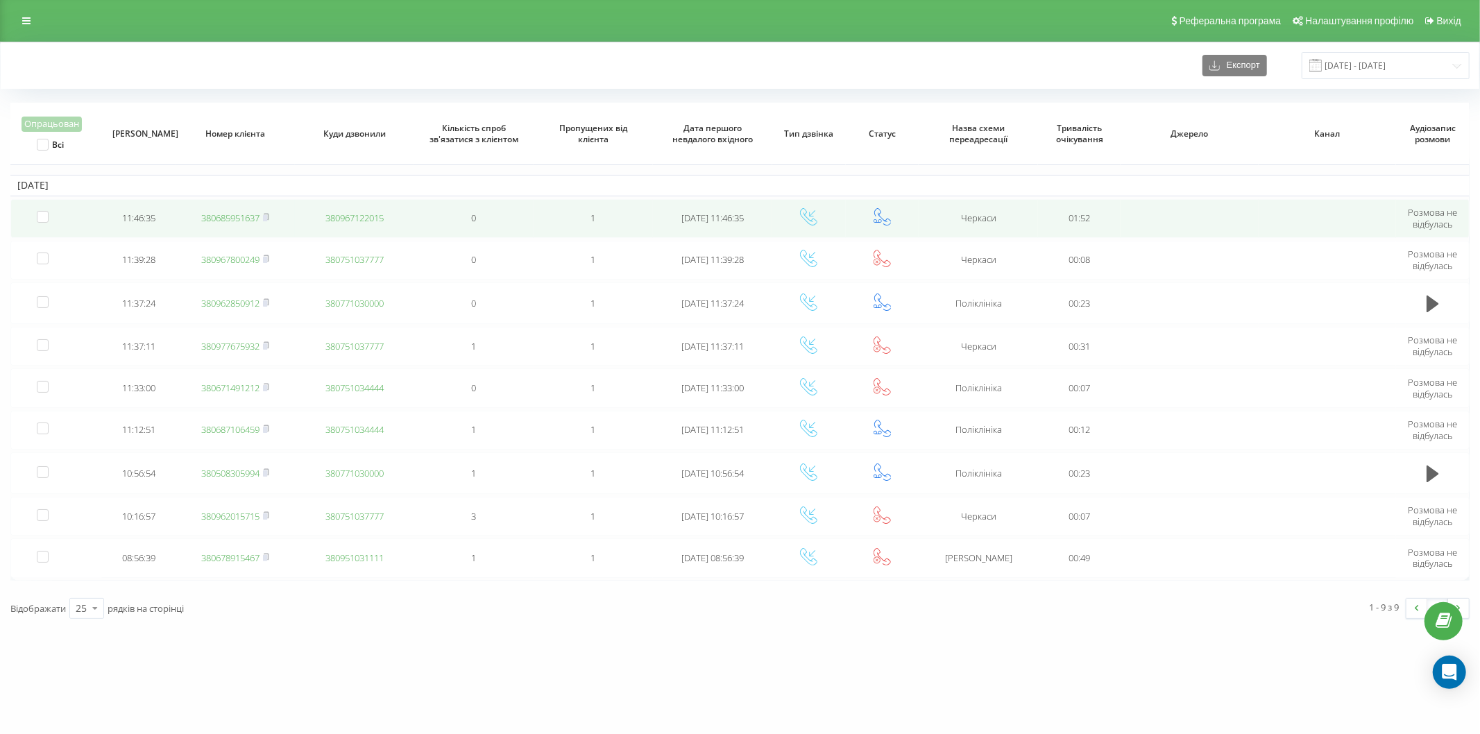
click at [244, 217] on link "380685951637" at bounding box center [230, 218] width 58 height 12
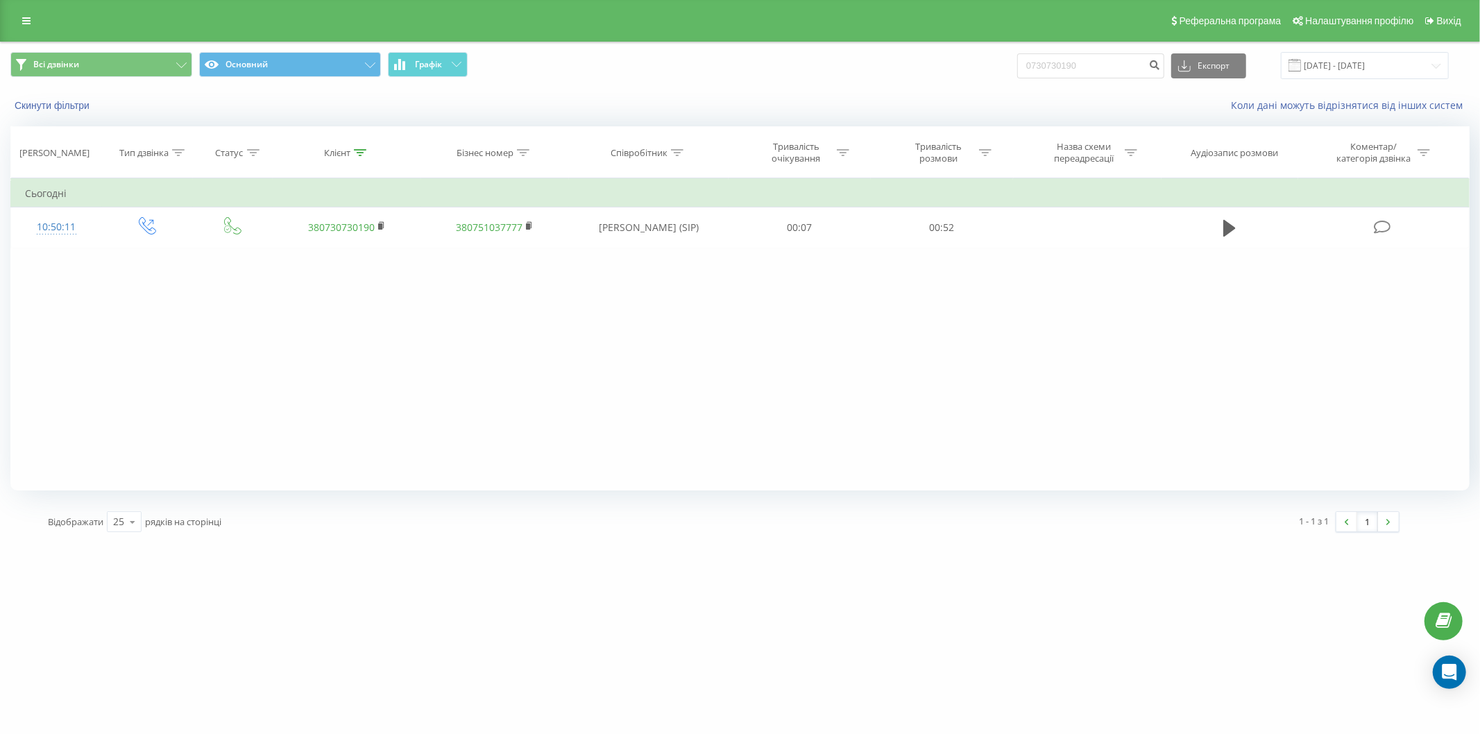
click at [886, 88] on div "Всі дзвінки Основний Графік 0730730190 Експорт .csv .xls .xlsx 23.06.2025 - 23.…" at bounding box center [740, 82] width 1479 height 80
type input "0933044174"
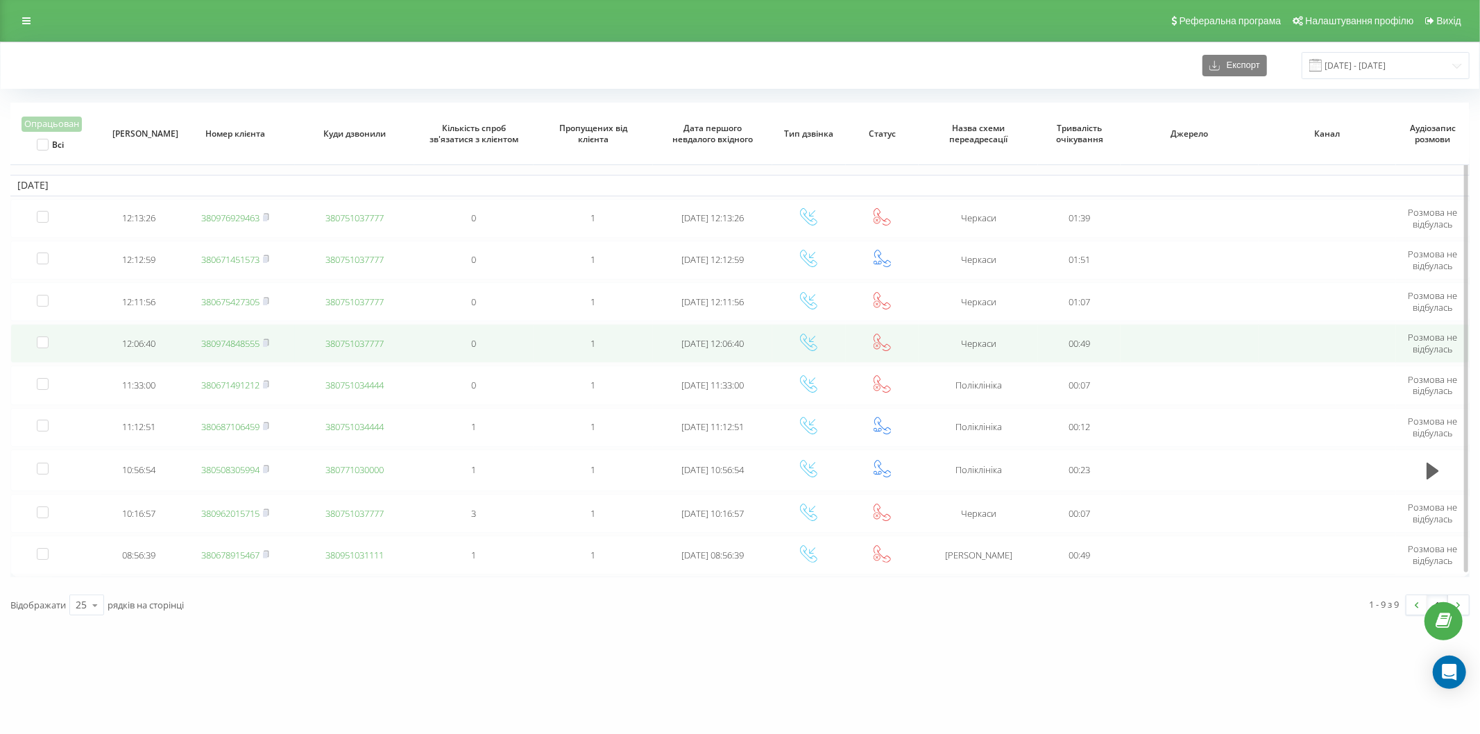
click at [245, 338] on link "380974848555" at bounding box center [230, 343] width 58 height 12
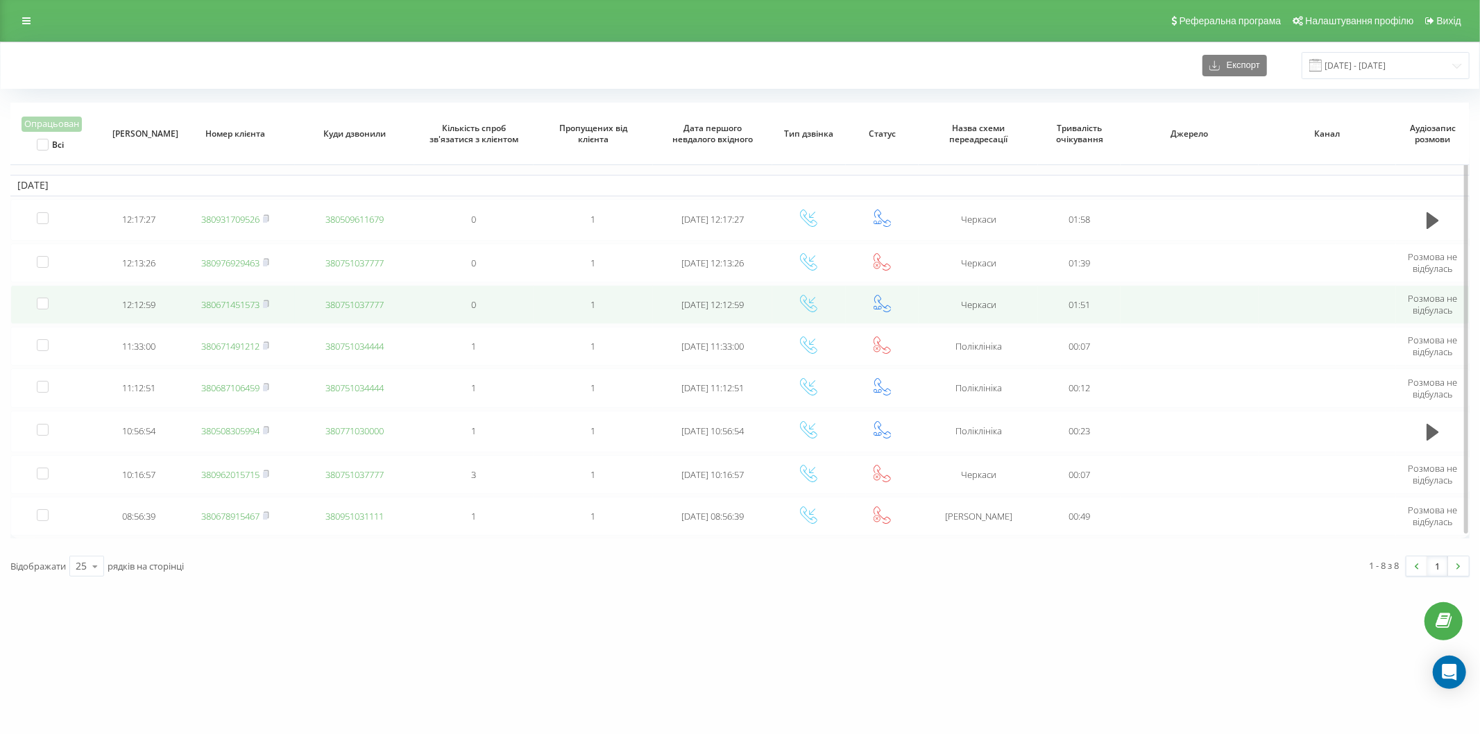
click at [251, 307] on link "380671451573" at bounding box center [230, 304] width 58 height 12
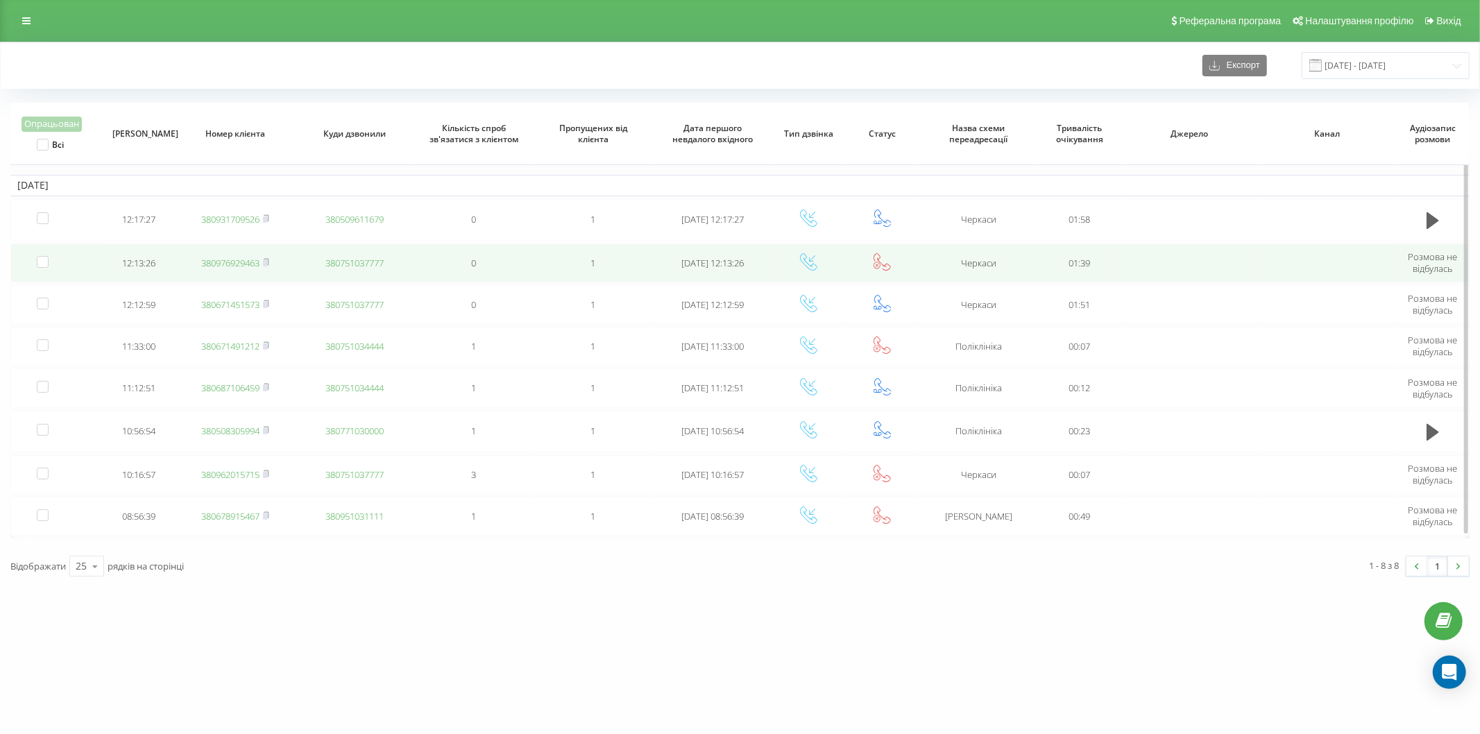
click at [252, 261] on link "380976929463" at bounding box center [230, 263] width 58 height 12
click at [251, 262] on link "380931709526" at bounding box center [230, 261] width 58 height 12
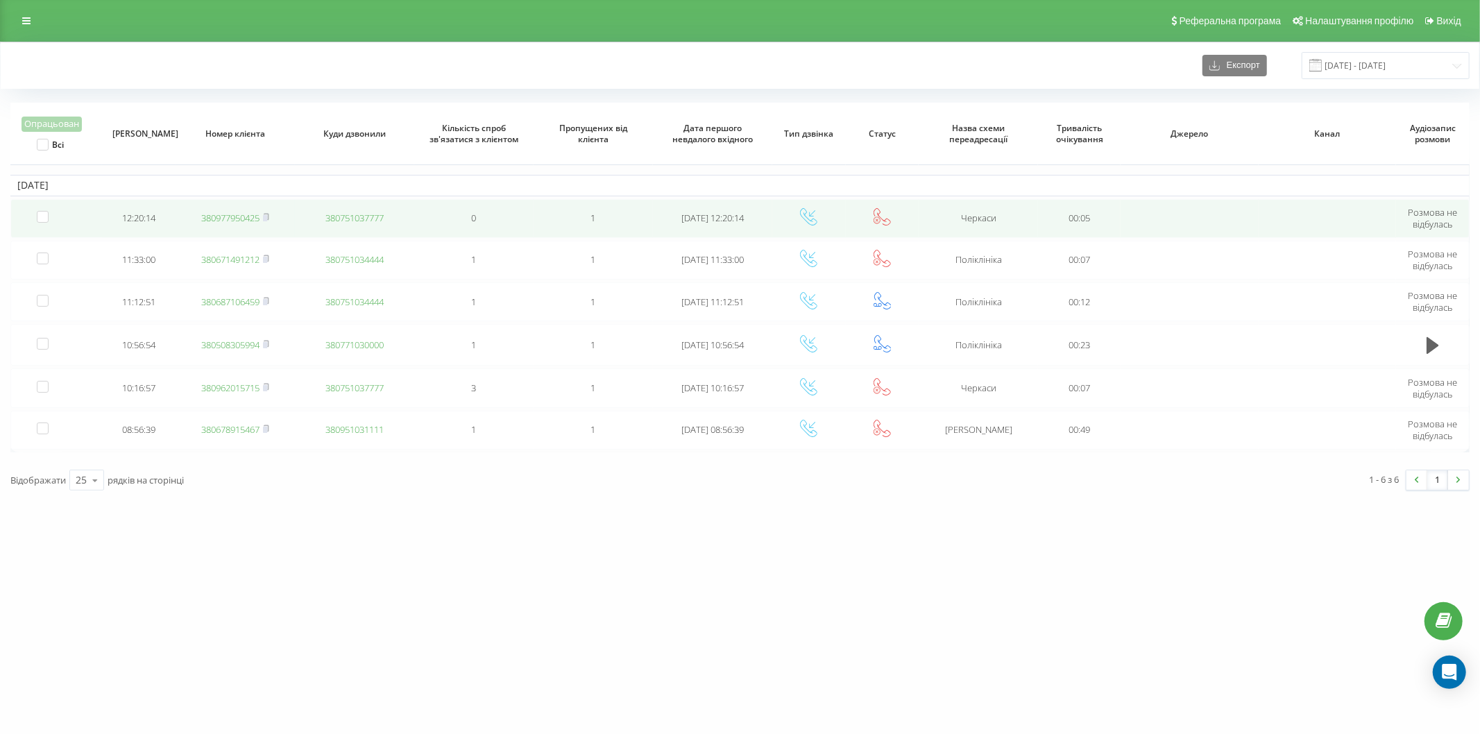
click at [223, 219] on link "380977950425" at bounding box center [230, 218] width 58 height 12
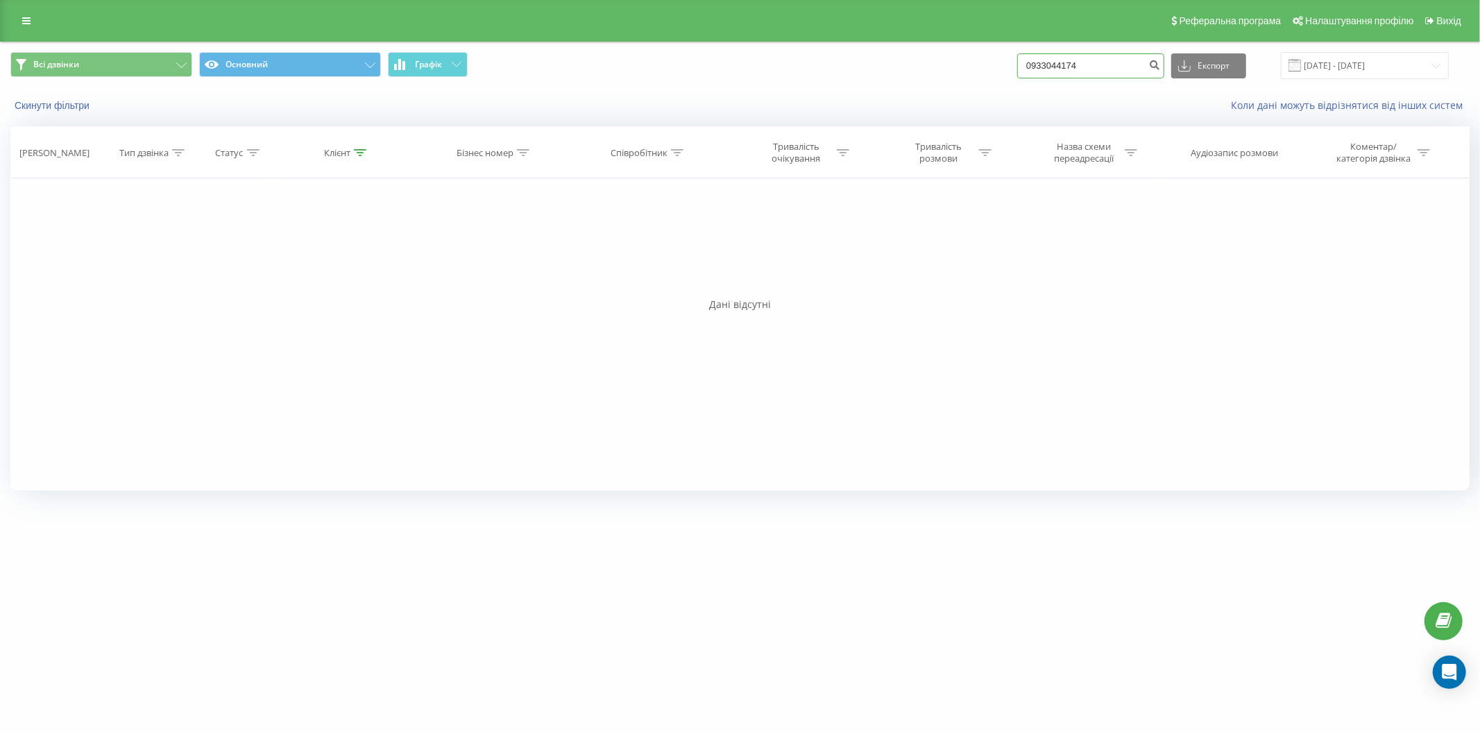
drag, startPoint x: 1120, startPoint y: 63, endPoint x: 1007, endPoint y: 72, distance: 113.5
click at [1007, 72] on div "Всі дзвінки Основний Графік 0933044174 Експорт .csv .xls .xlsx [DATE] - [DATE]" at bounding box center [739, 65] width 1459 height 27
paste input "0730744368"
type input "0730744368"
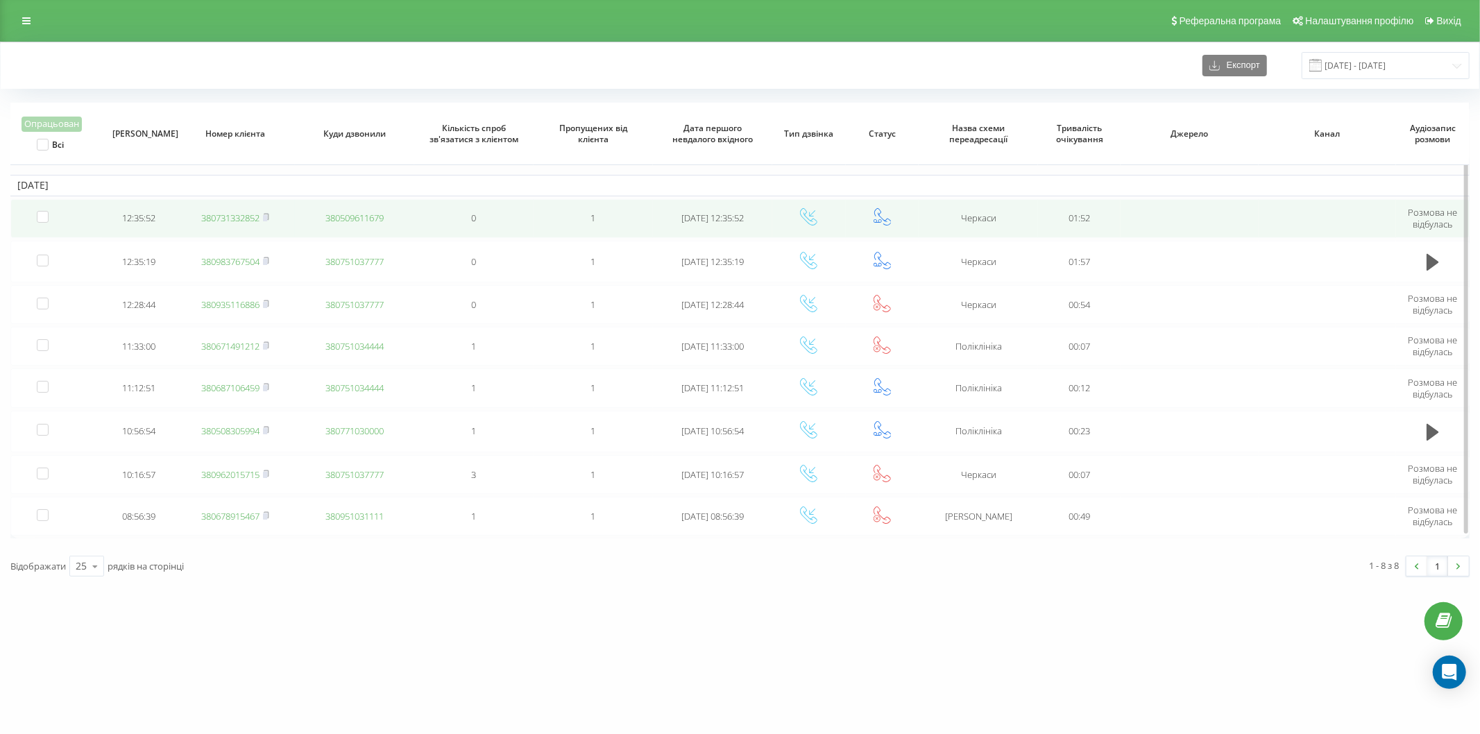
click at [205, 217] on link "380731332852" at bounding box center [230, 218] width 58 height 12
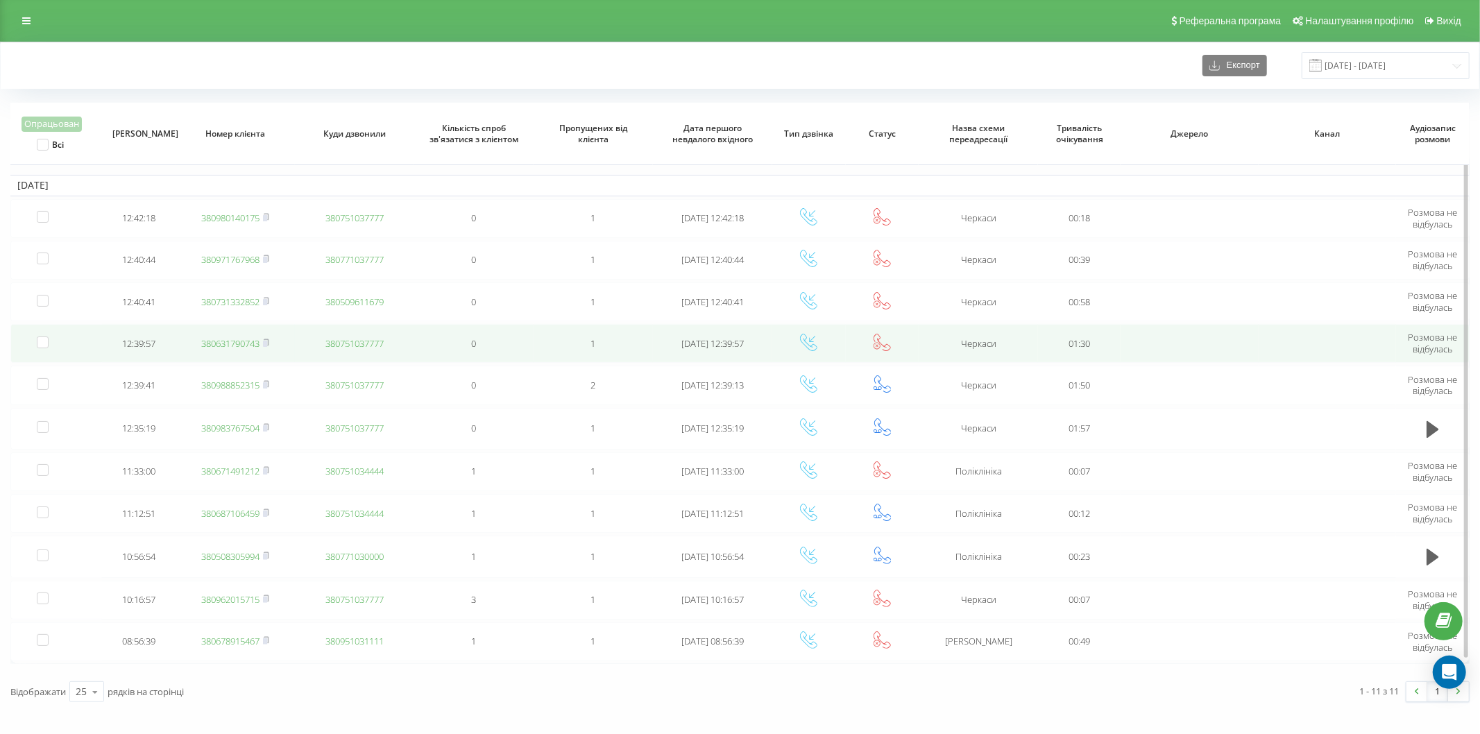
click at [250, 341] on link "380631790743" at bounding box center [230, 343] width 58 height 12
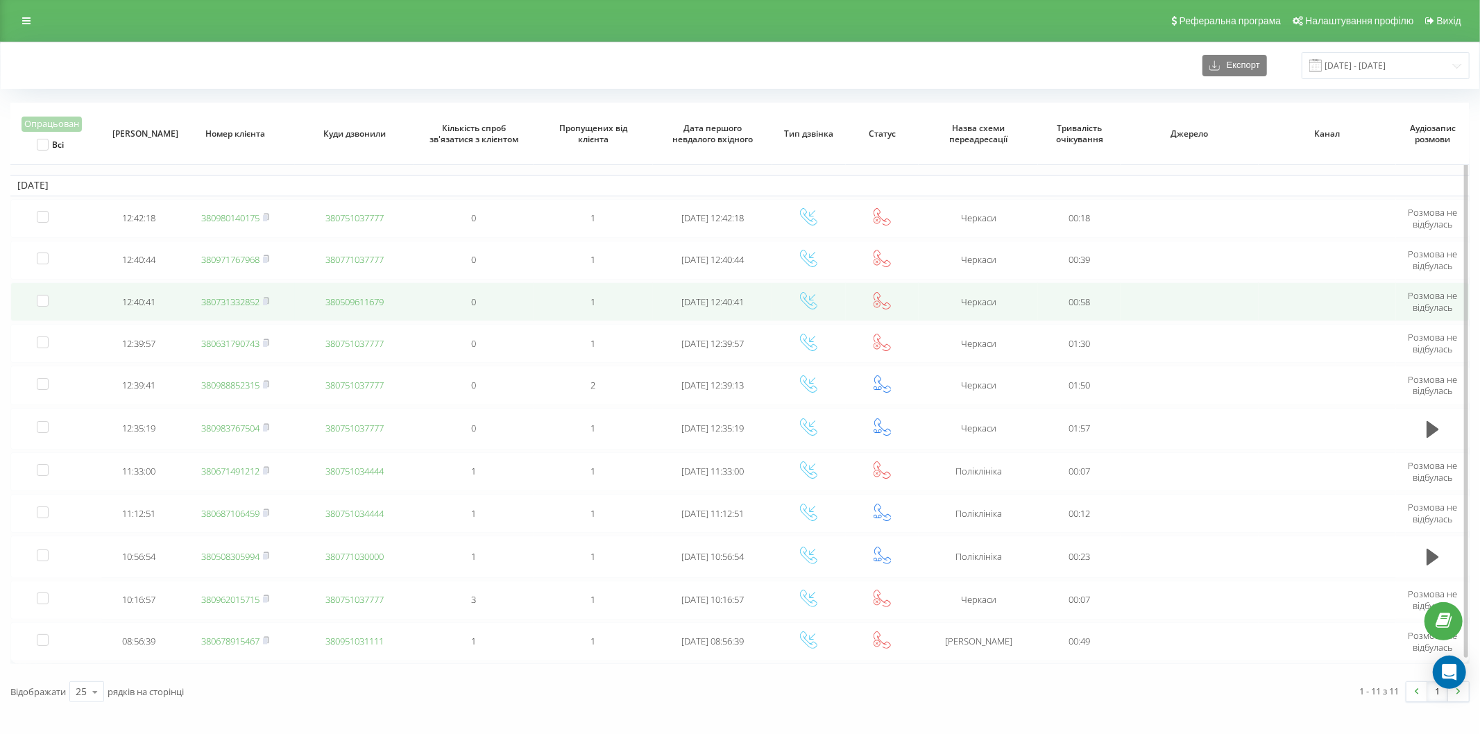
click at [239, 296] on link "380731332852" at bounding box center [230, 302] width 58 height 12
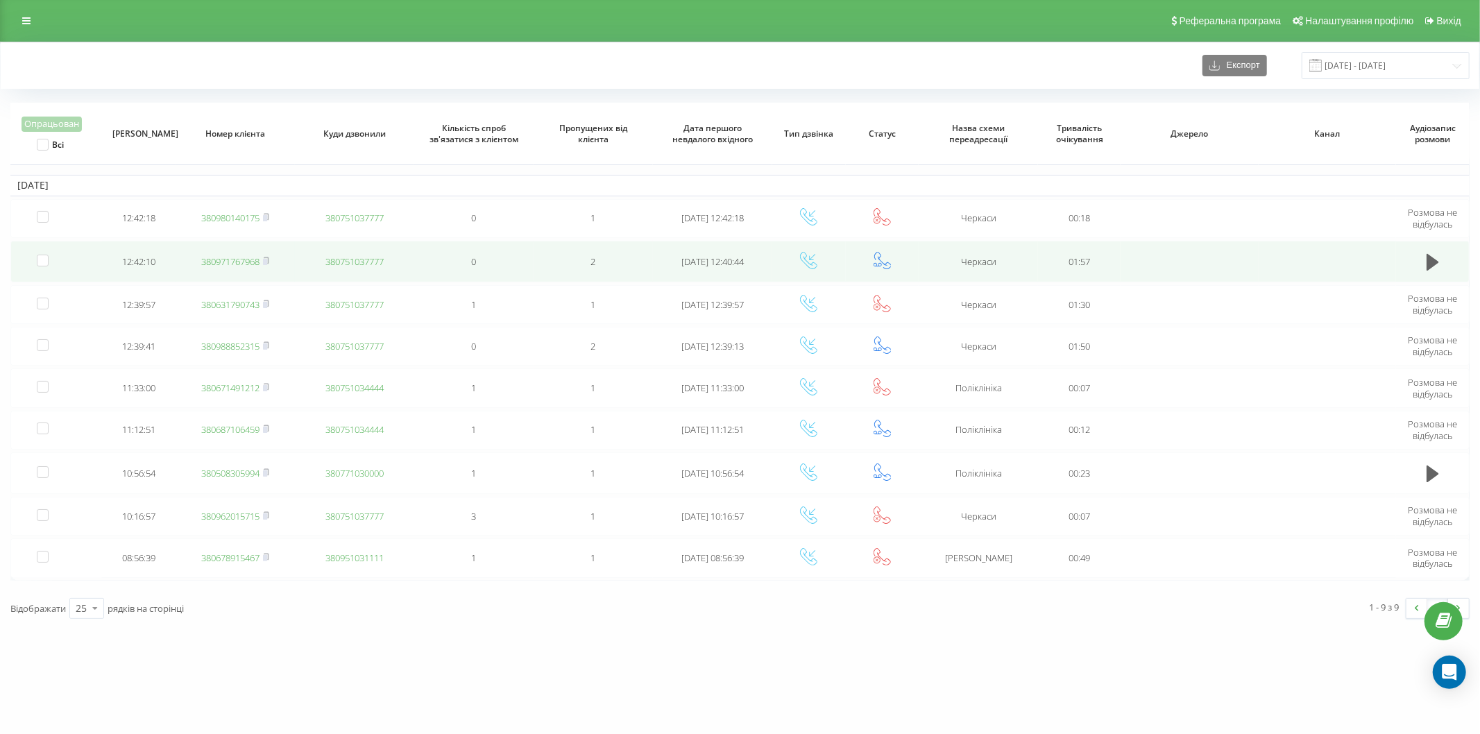
click at [232, 260] on link "380971767968" at bounding box center [230, 261] width 58 height 12
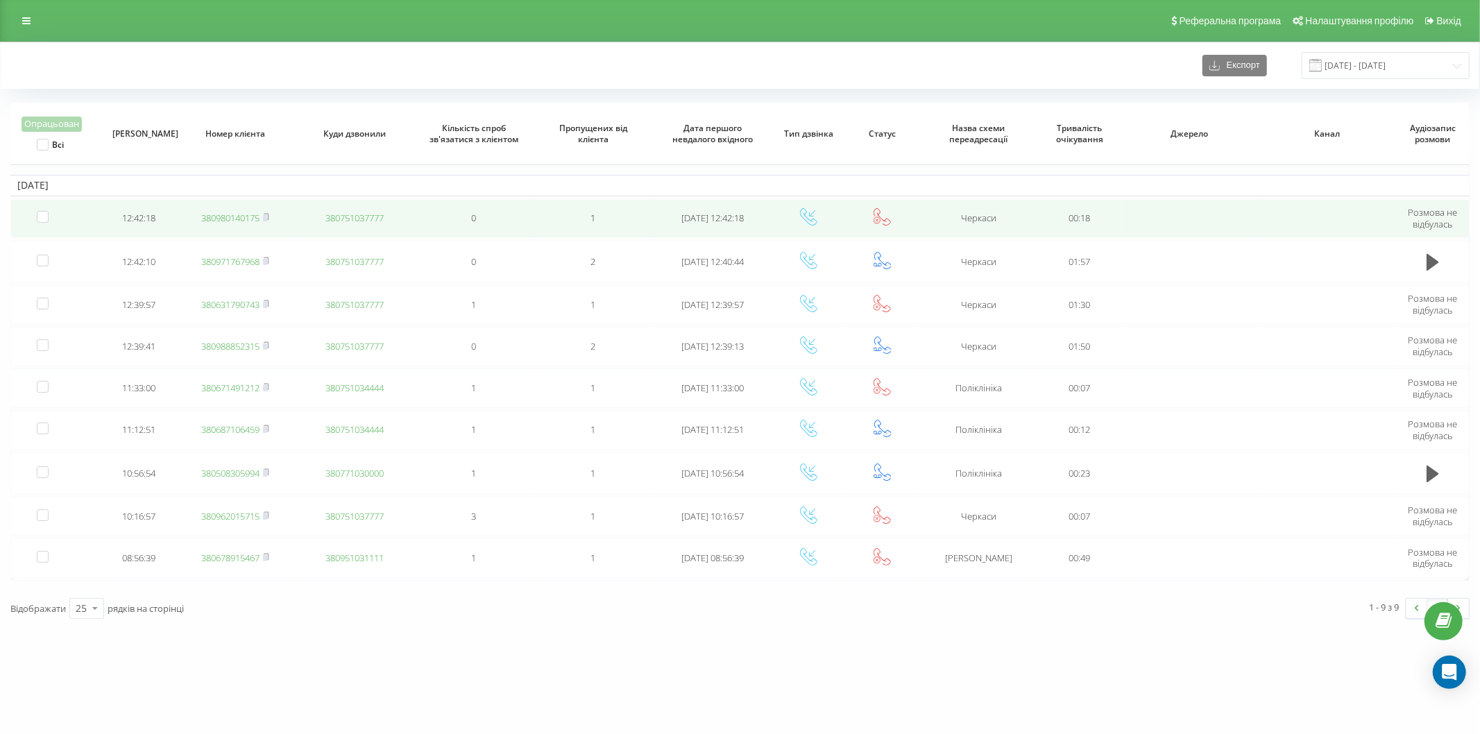
click at [255, 223] on td "380980140175" at bounding box center [235, 218] width 119 height 39
click at [239, 219] on link "380980140175" at bounding box center [230, 218] width 58 height 12
click at [241, 217] on link "380675381618" at bounding box center [230, 218] width 58 height 12
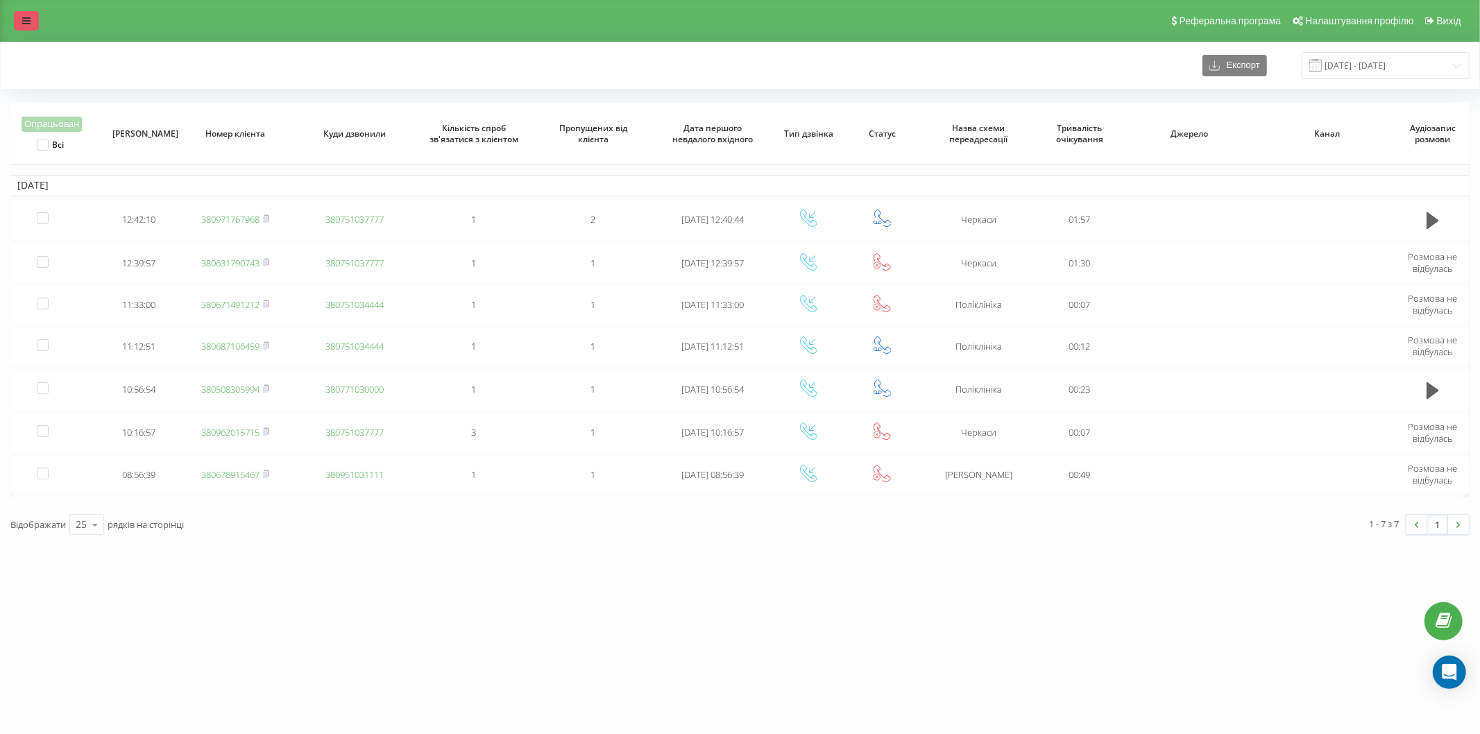
click at [31, 14] on link at bounding box center [26, 20] width 25 height 19
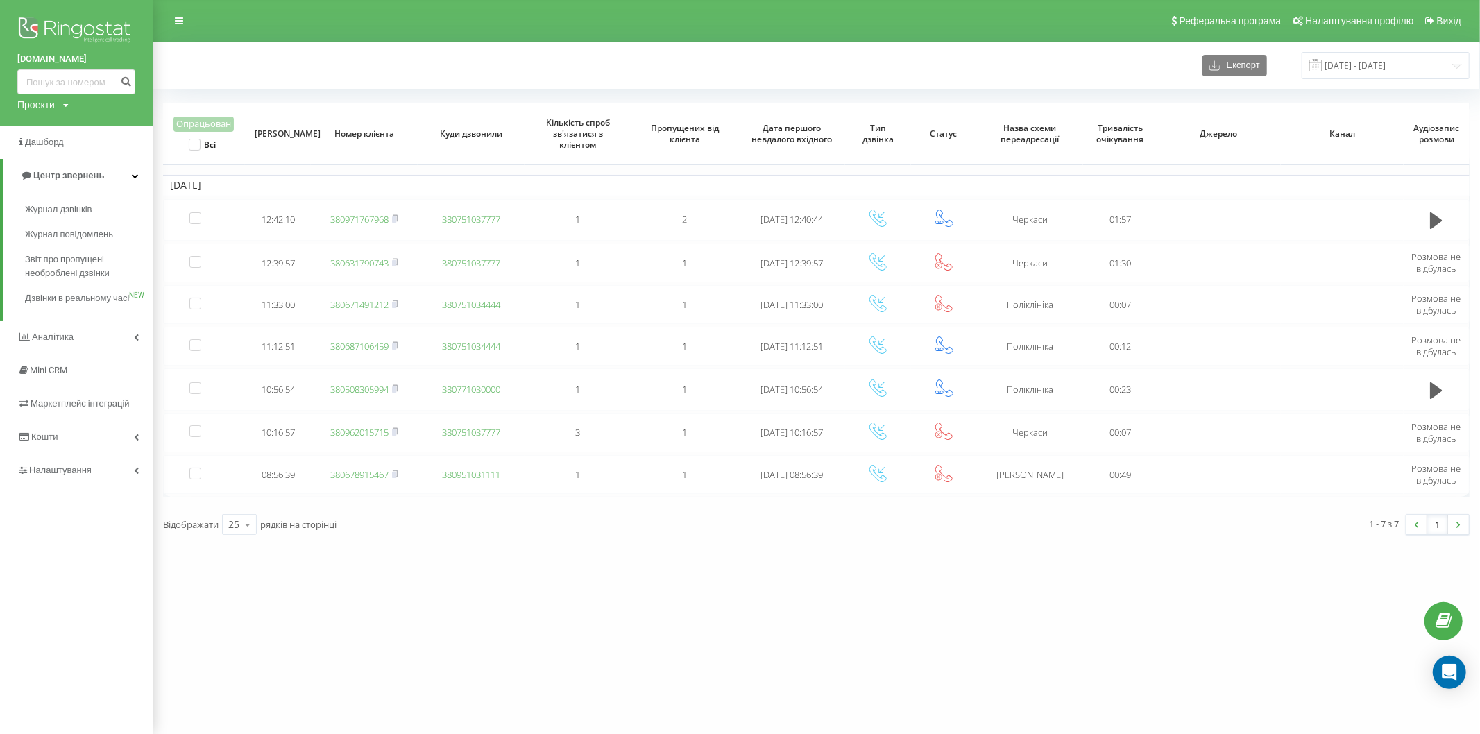
click at [62, 321] on div "Журнал дзвінків Журнал повідомлень Звіт про пропущені необроблені дзвінки Дзвін…" at bounding box center [76, 256] width 153 height 128
click at [62, 341] on link "Аналiтика" at bounding box center [76, 337] width 153 height 33
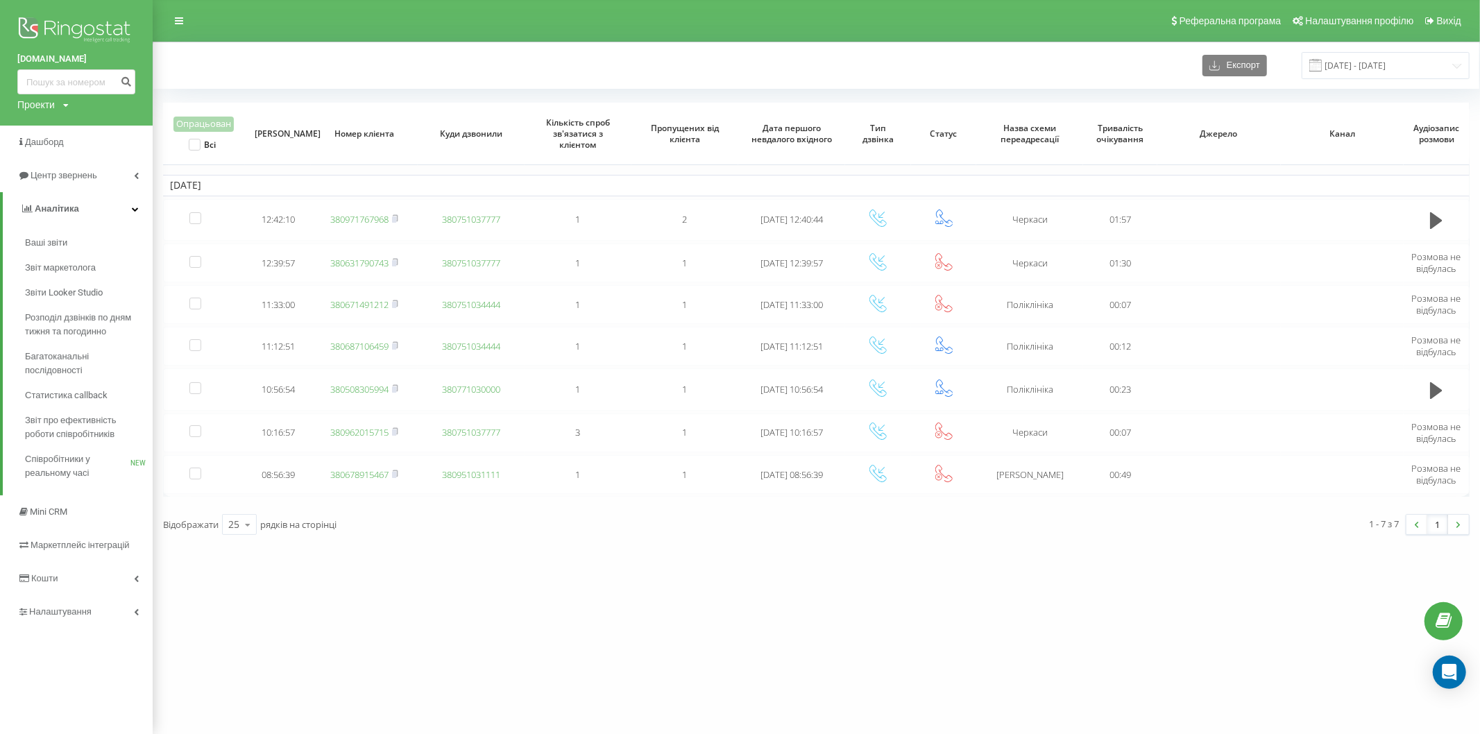
click at [186, 28] on link at bounding box center [179, 20] width 25 height 19
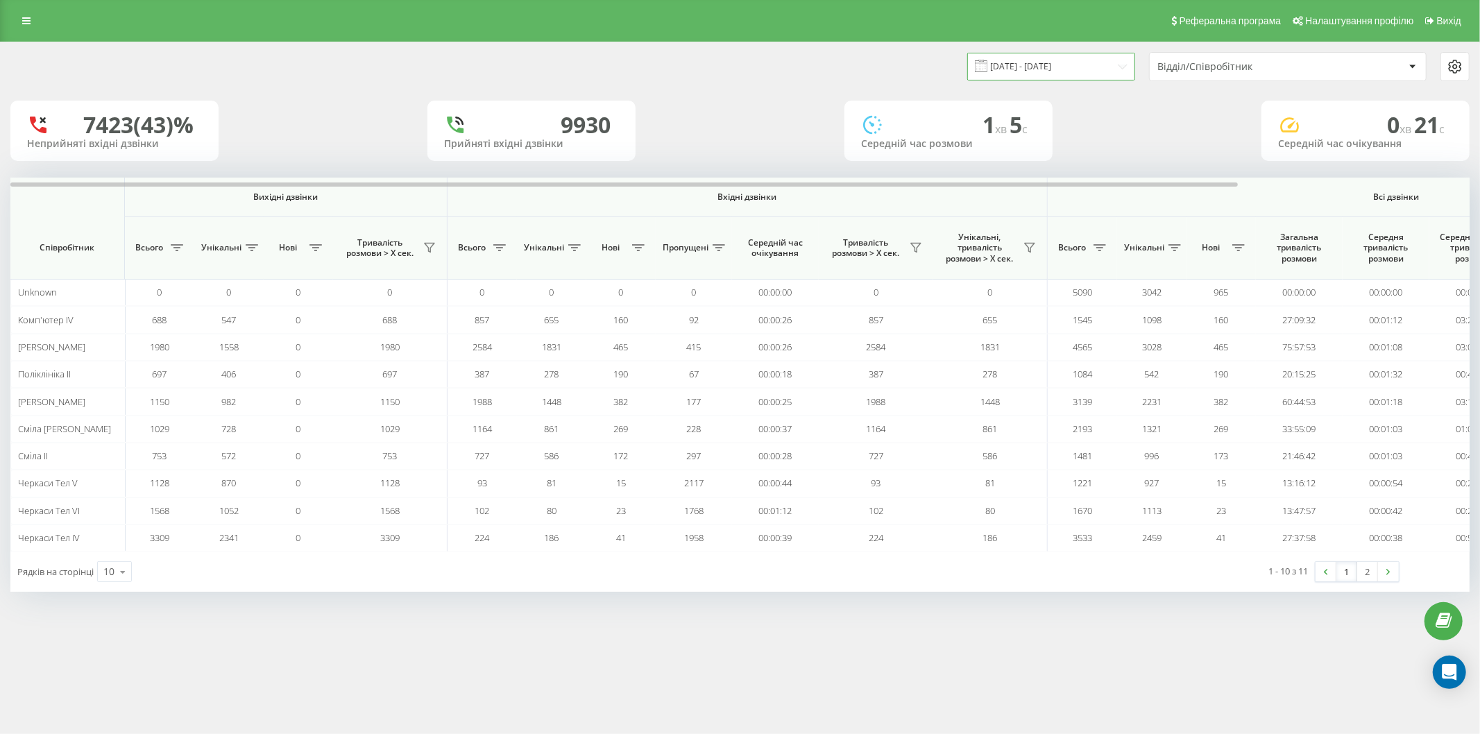
click at [1016, 60] on input "23.08.2025 - 23.09.2025" at bounding box center [1051, 66] width 168 height 27
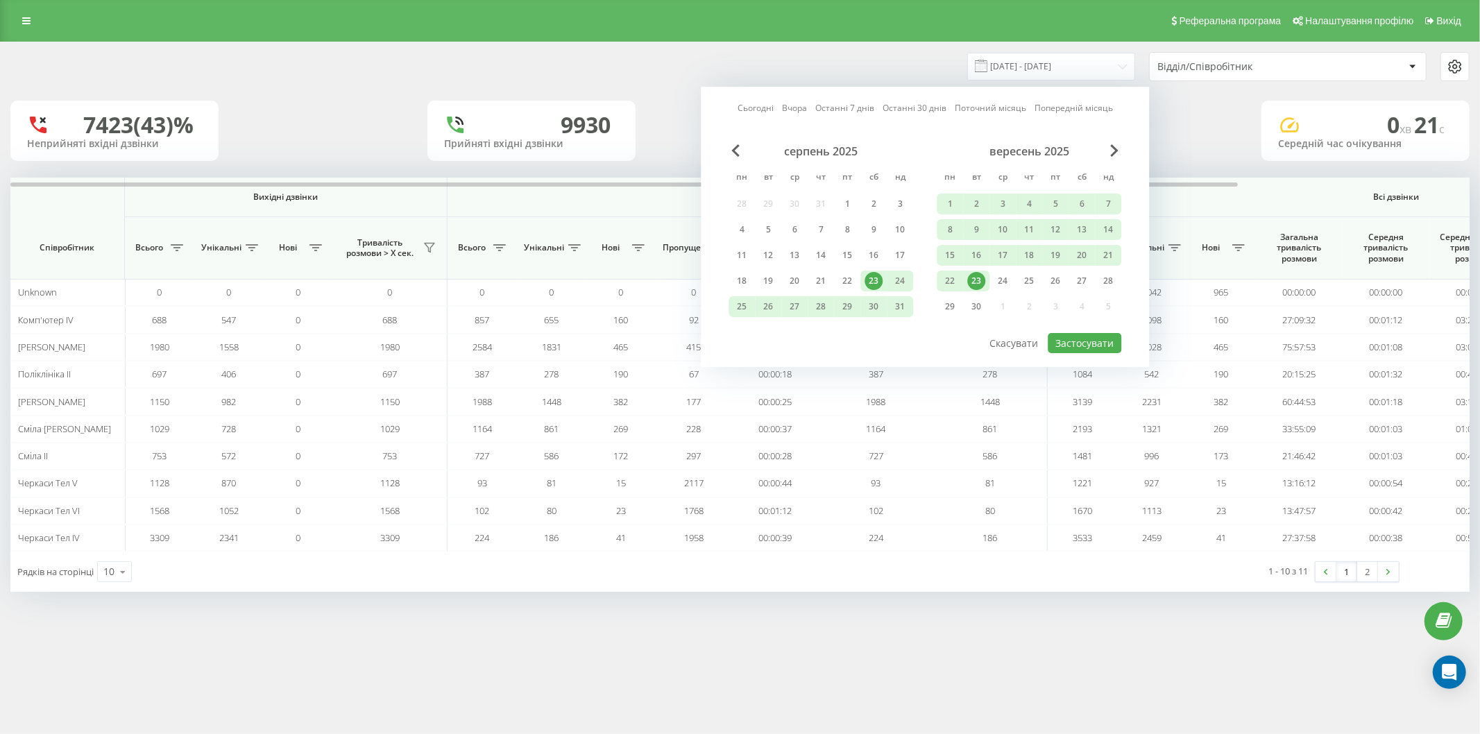
drag, startPoint x: 974, startPoint y: 273, endPoint x: 1092, endPoint y: 349, distance: 140.5
click at [974, 273] on div "23" at bounding box center [976, 281] width 18 height 18
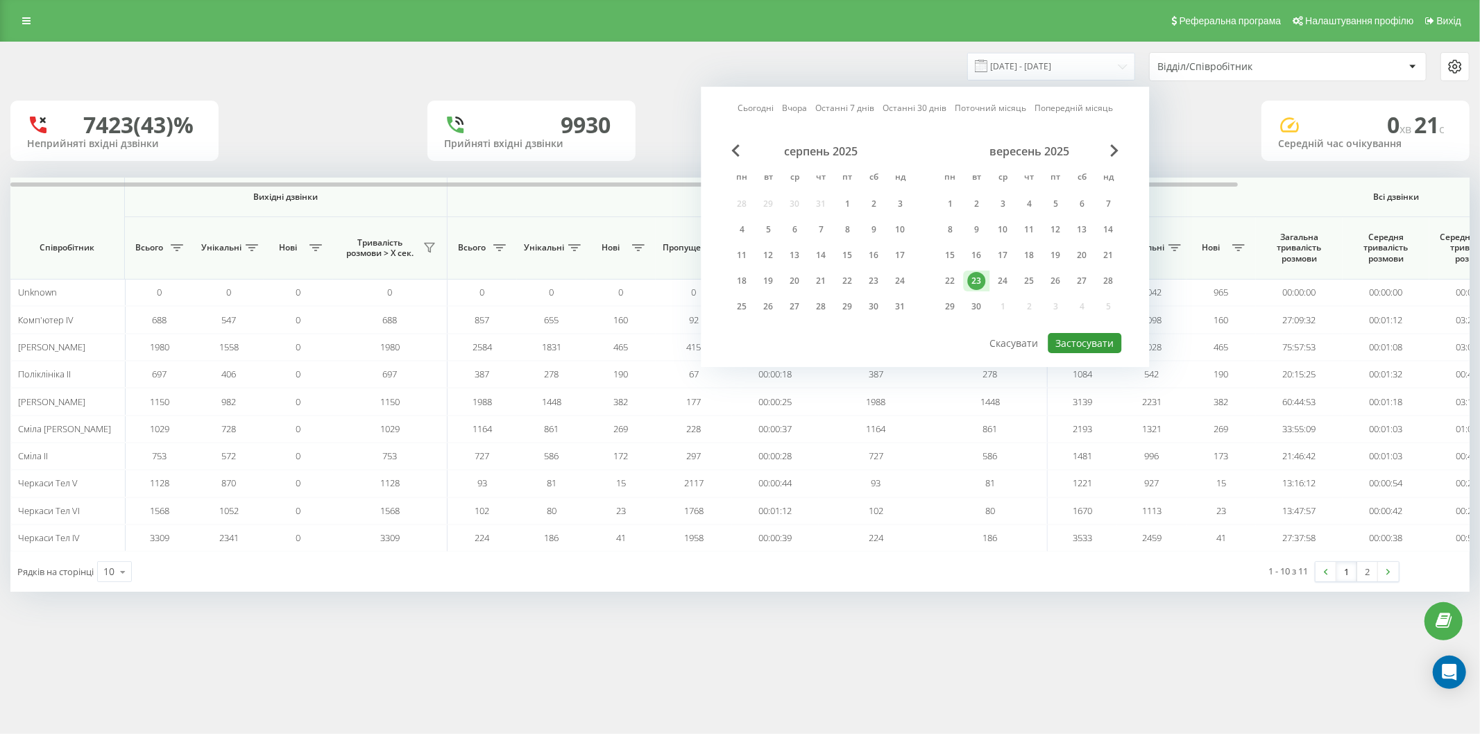
click at [1106, 346] on button "Застосувати" at bounding box center [1085, 343] width 74 height 20
type input "[DATE] - [DATE]"
